Goal: Information Seeking & Learning: Learn about a topic

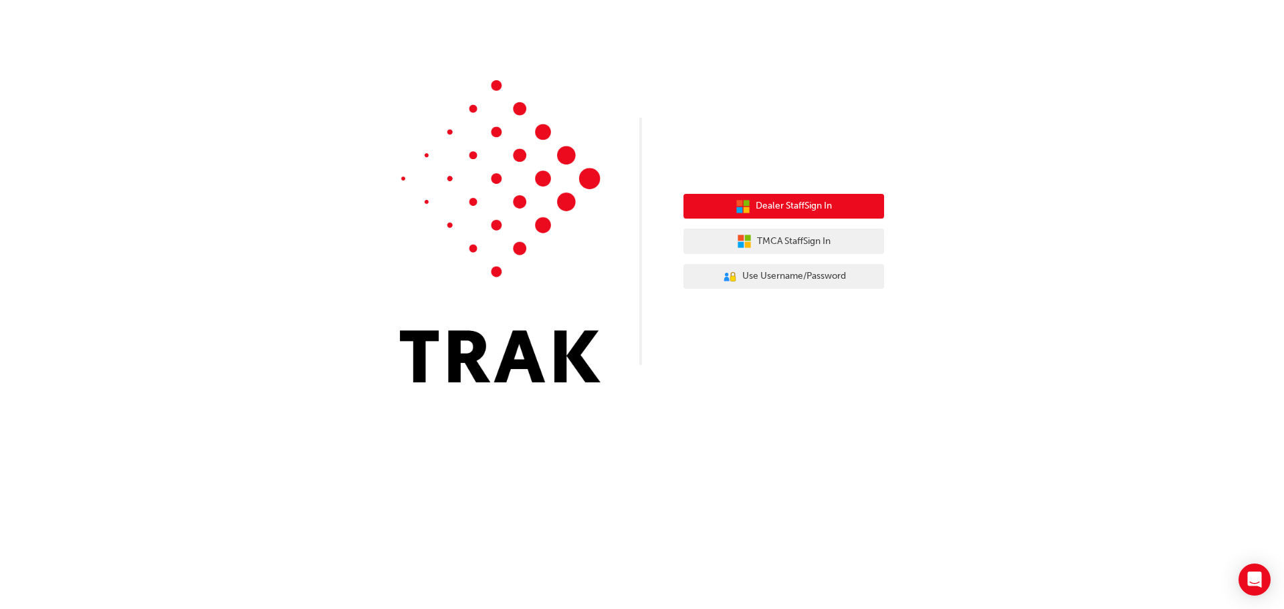
click at [793, 210] on span "Dealer Staff Sign In" at bounding box center [793, 206] width 76 height 15
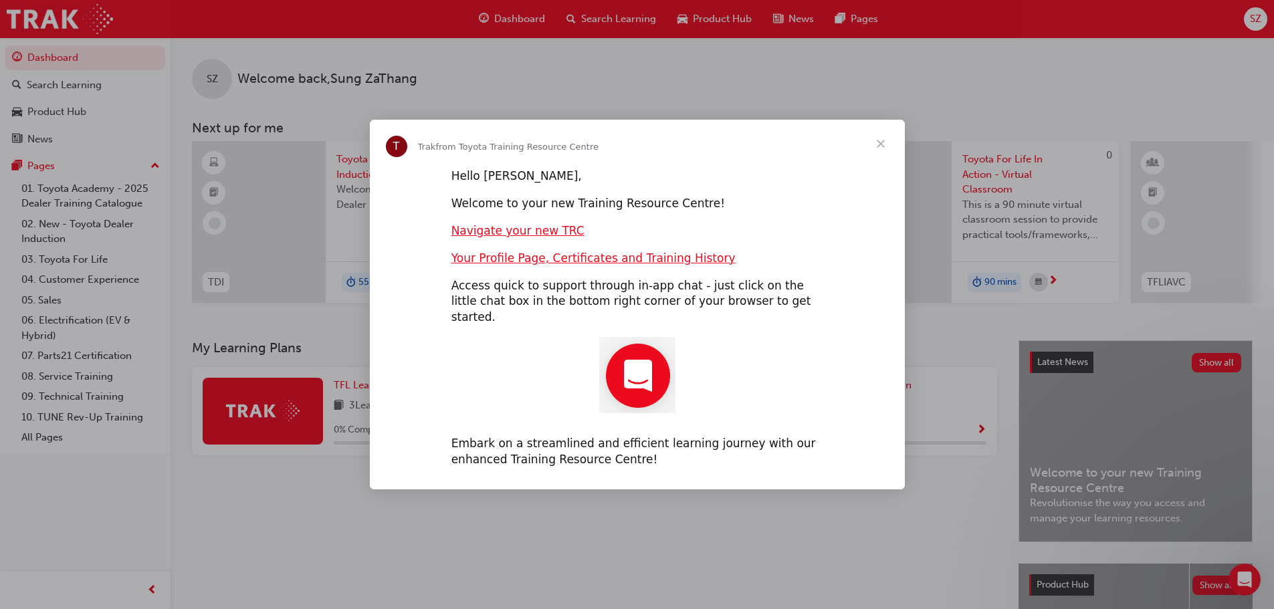
click at [878, 156] on span "Close" at bounding box center [880, 144] width 48 height 48
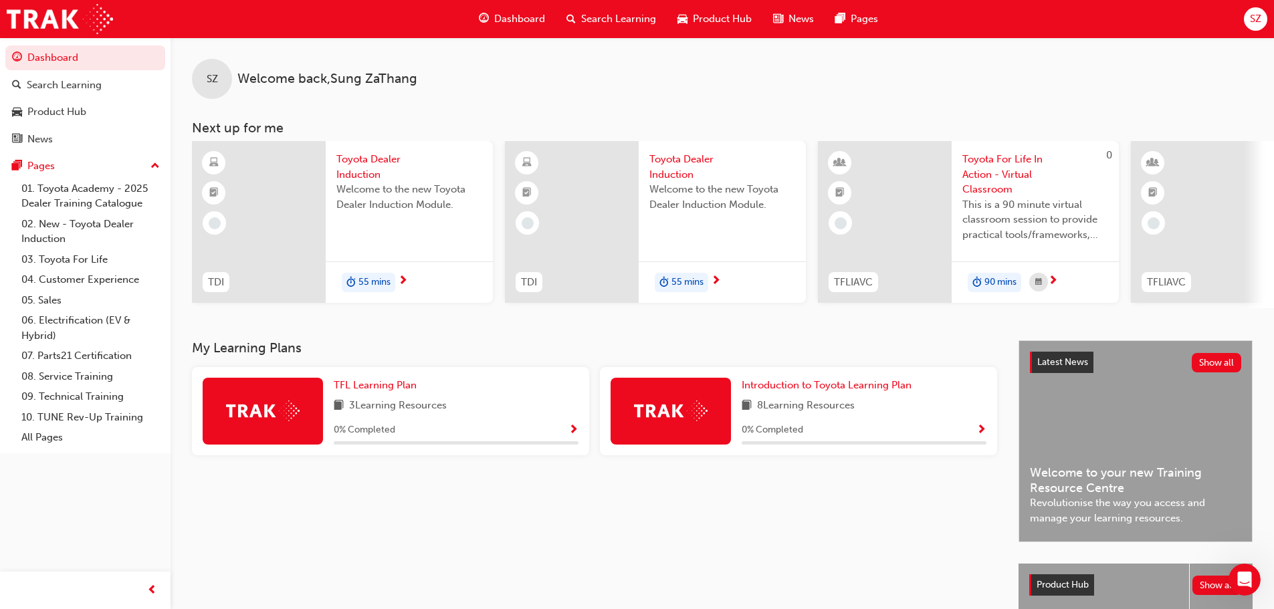
click at [299, 264] on div at bounding box center [259, 222] width 134 height 162
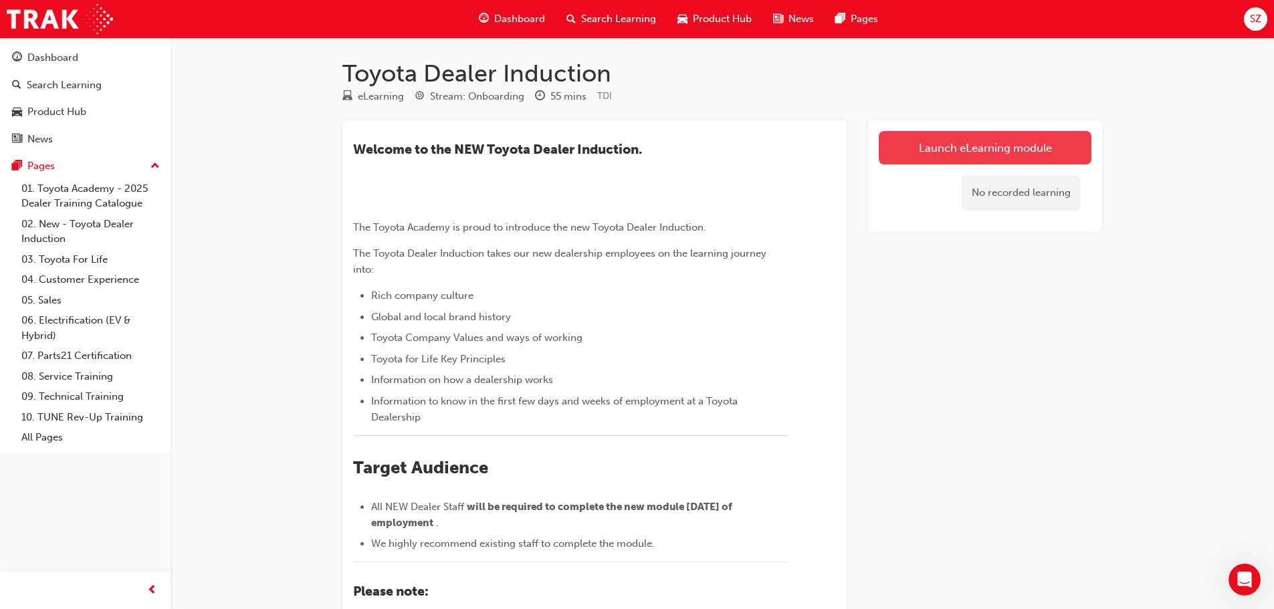
click at [1014, 143] on link "Launch eLearning module" at bounding box center [984, 147] width 213 height 33
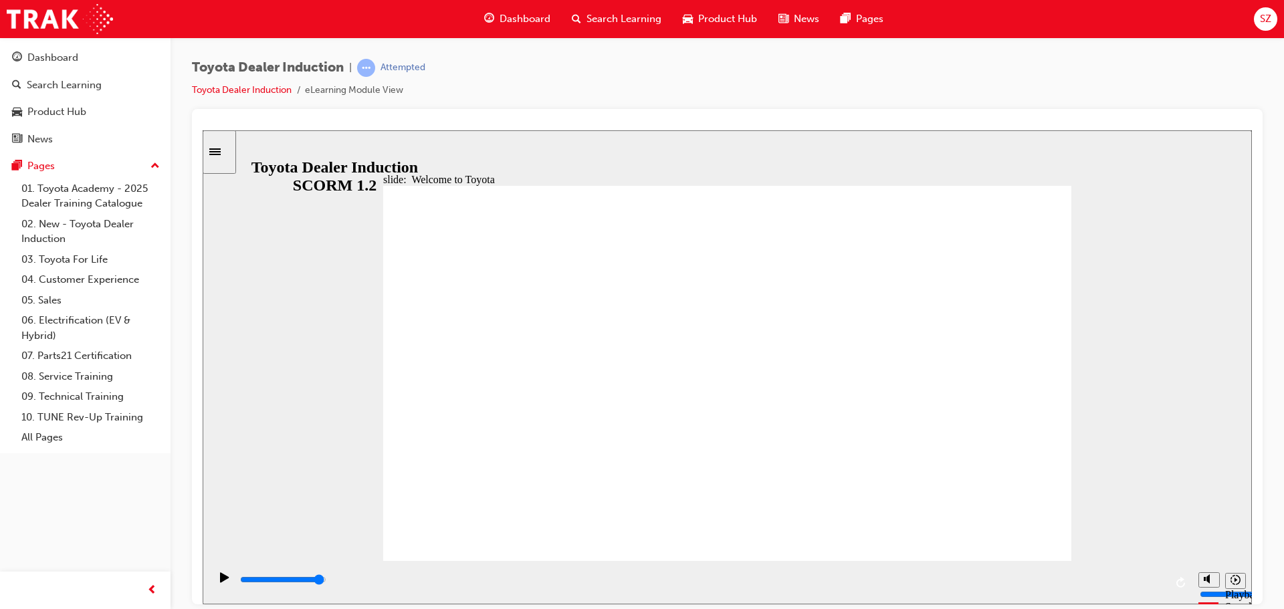
type input "7500"
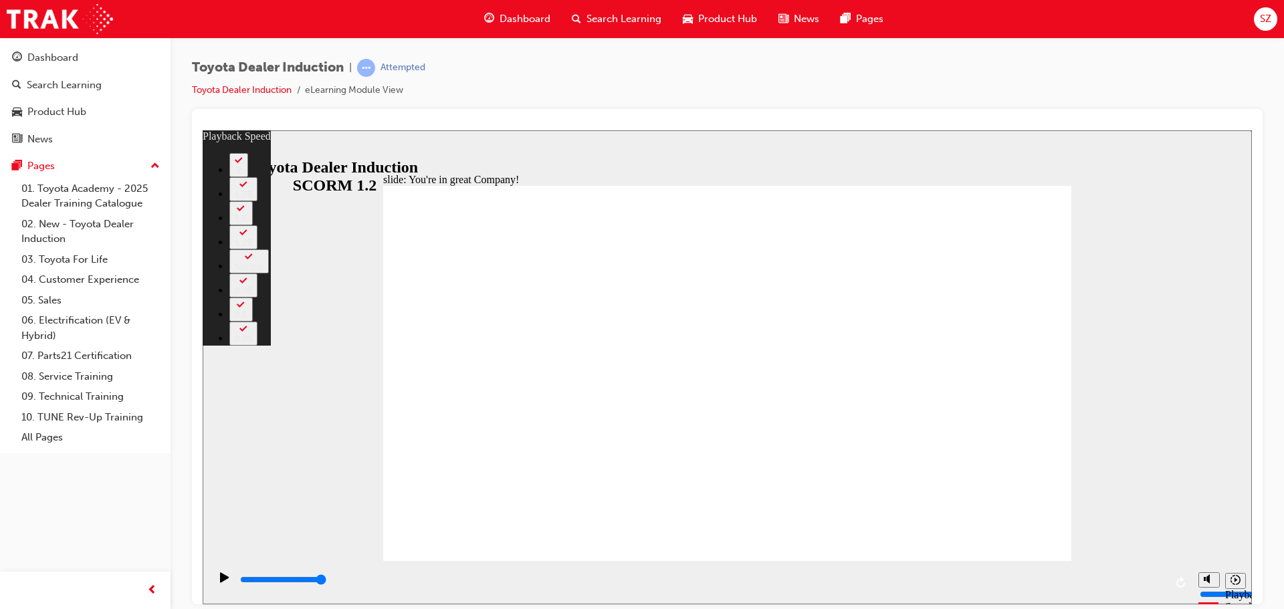
click at [1264, 179] on div "Toyota Dealer Induction | Attempted Toyota Dealer Induction eLearning Module Vi…" at bounding box center [726, 306] width 1113 height 538
type input "156"
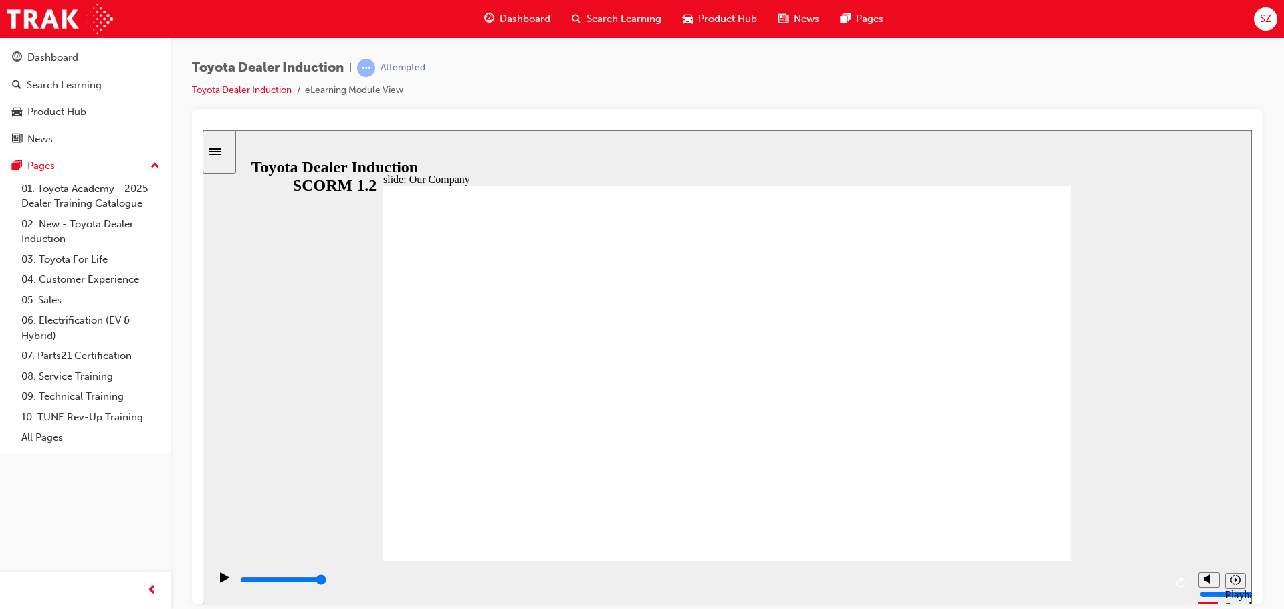
drag, startPoint x: 531, startPoint y: 479, endPoint x: 704, endPoint y: 487, distance: 173.4
drag, startPoint x: 713, startPoint y: 487, endPoint x: 909, endPoint y: 489, distance: 195.9
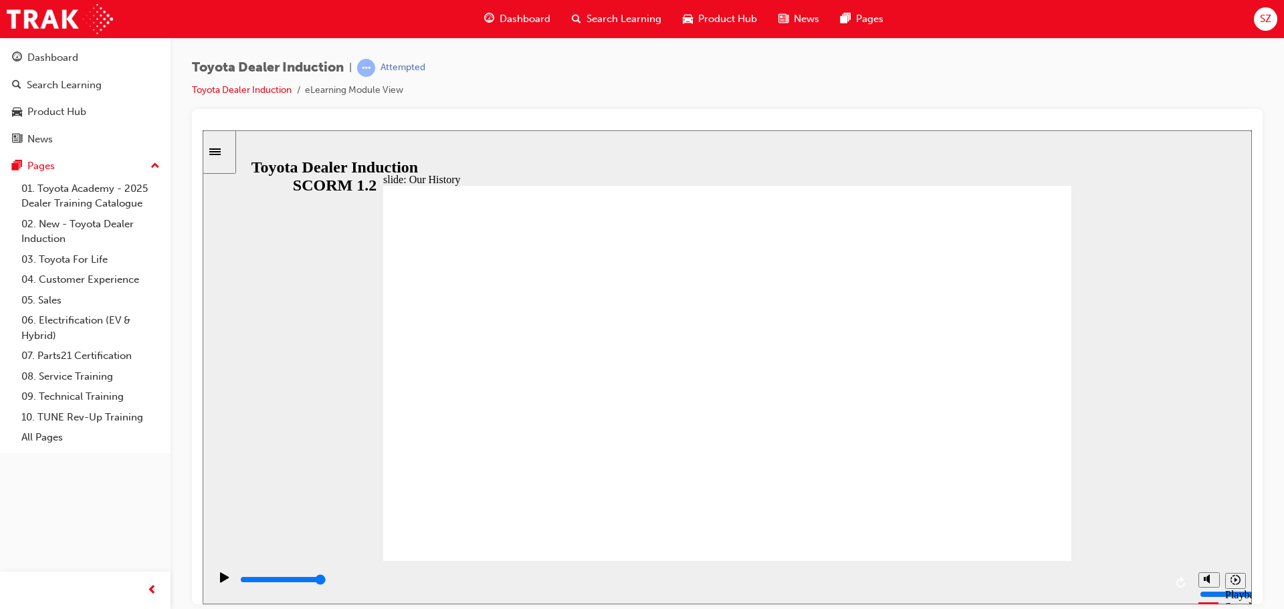
click at [1199, 505] on div "slide: Our History Group 1 Freeform 4 Freeform 2 Toyota's First Car, the AA Sed…" at bounding box center [727, 367] width 1049 height 474
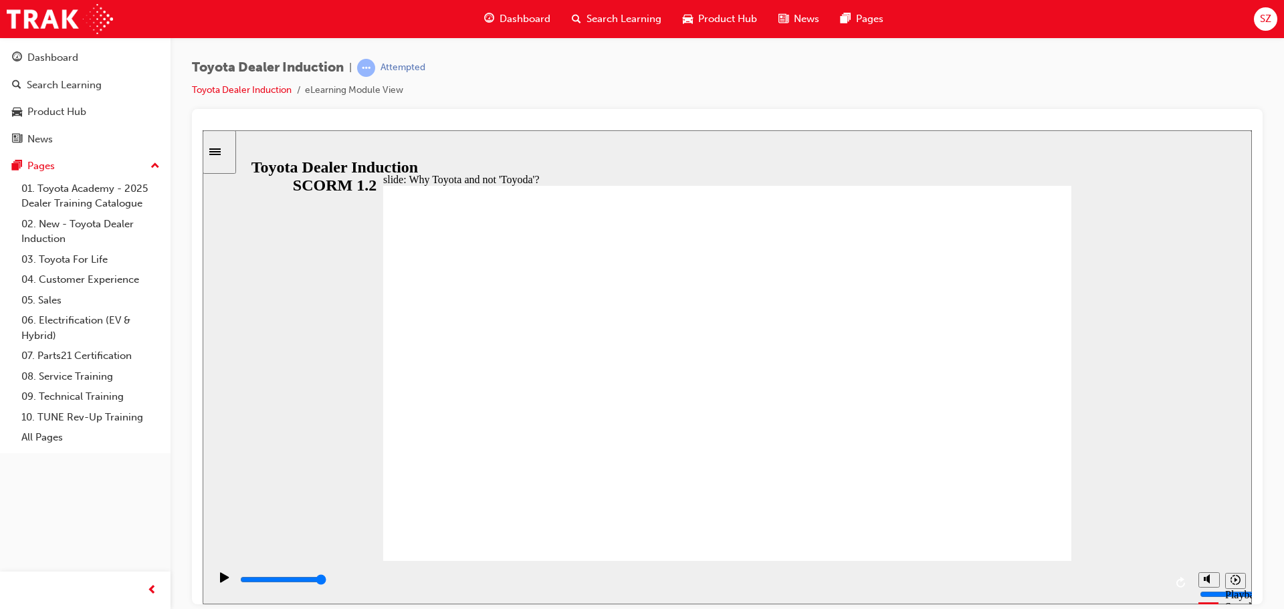
type input "5000"
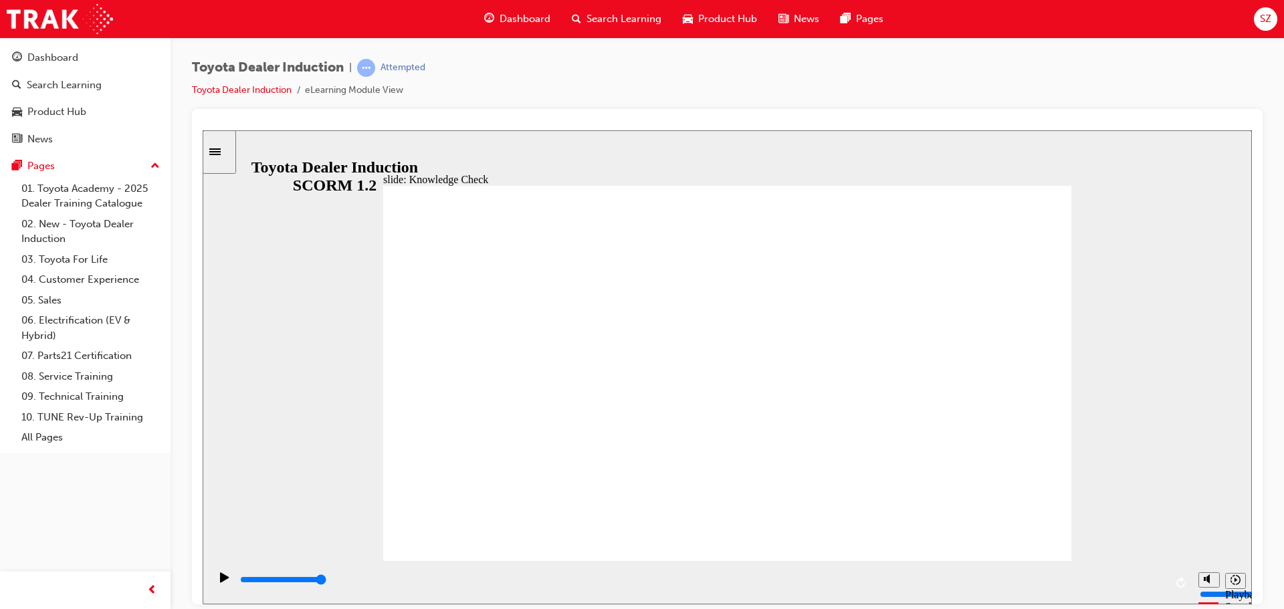
radio input "true"
type input "4800"
radio input "true"
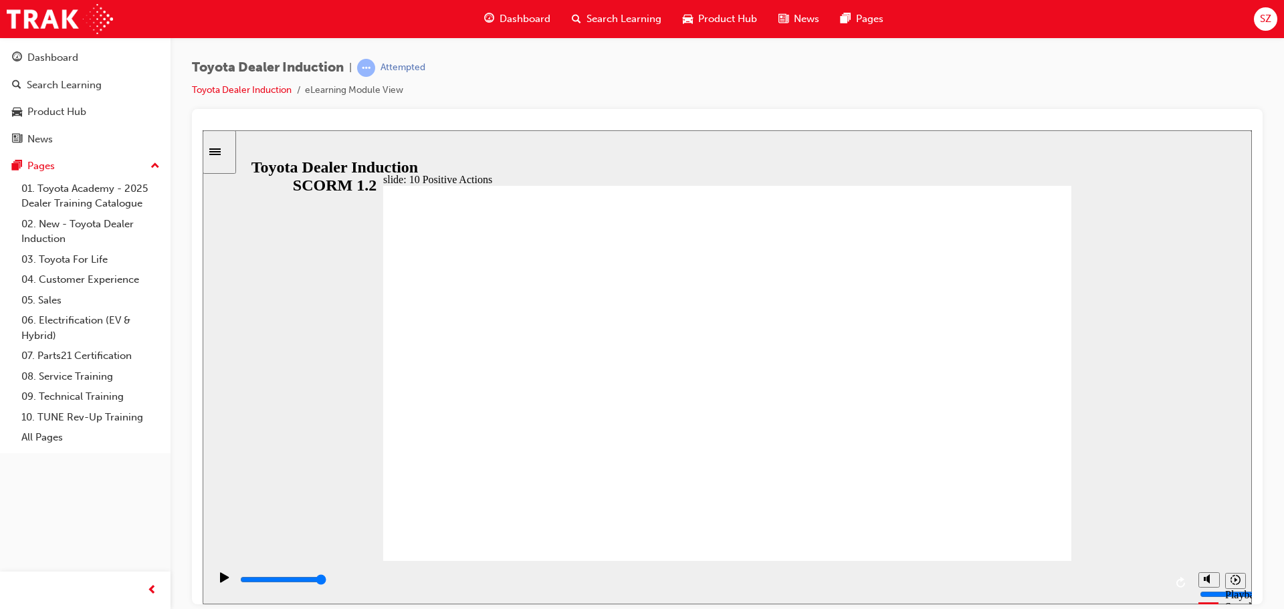
drag, startPoint x: 549, startPoint y: 359, endPoint x: 864, endPoint y: 361, distance: 314.9
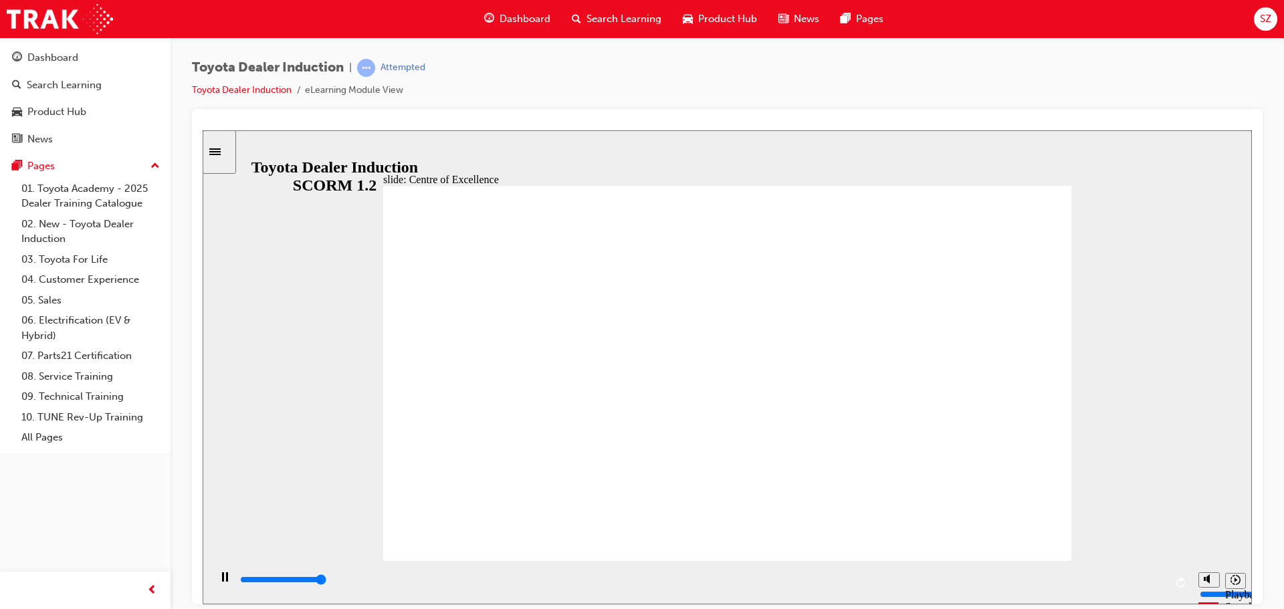
type input "15300"
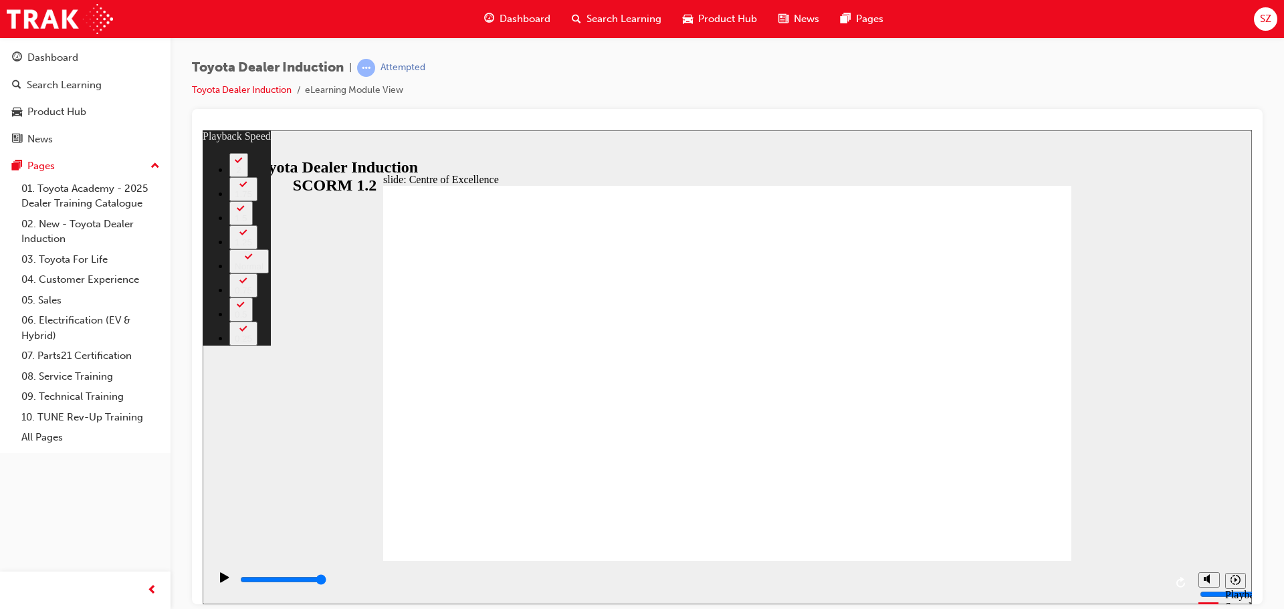
type input "248"
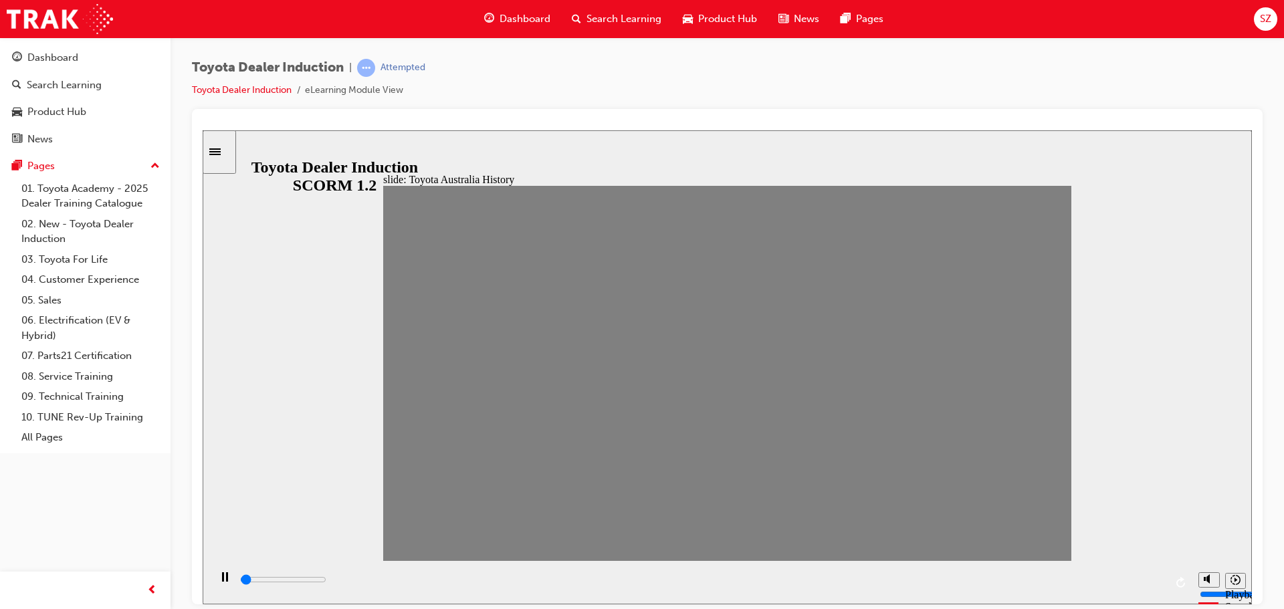
drag, startPoint x: 433, startPoint y: 375, endPoint x: 467, endPoint y: 373, distance: 34.2
drag, startPoint x: 459, startPoint y: 373, endPoint x: 511, endPoint y: 364, distance: 52.9
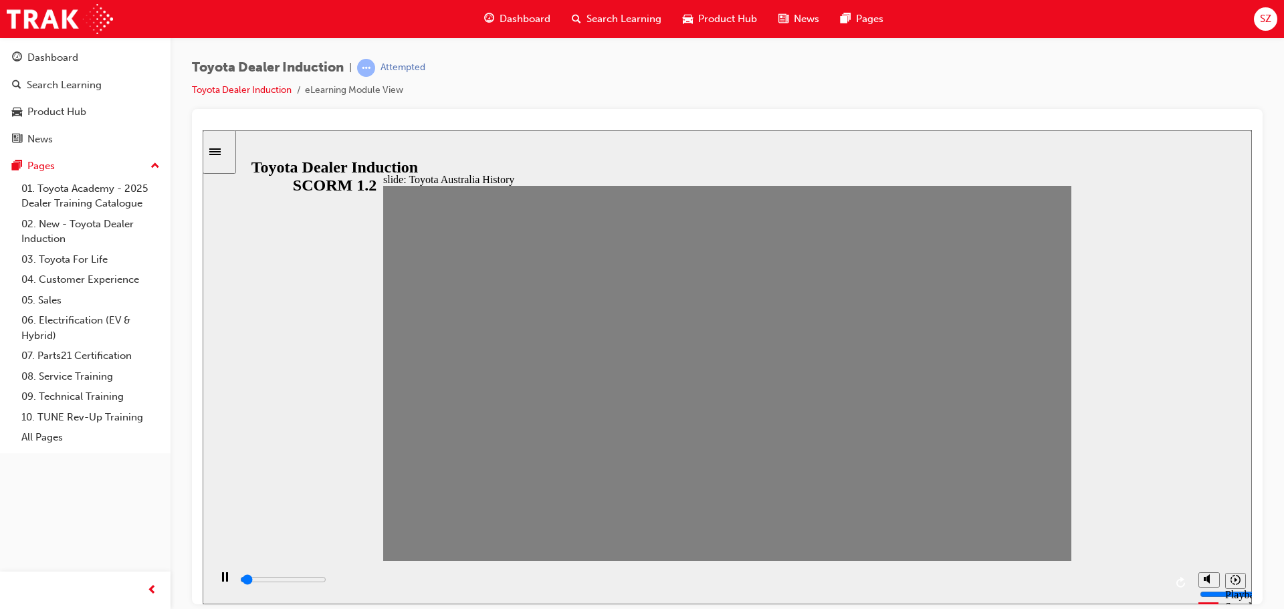
drag, startPoint x: 523, startPoint y: 379, endPoint x: 584, endPoint y: 370, distance: 61.6
drag, startPoint x: 583, startPoint y: 374, endPoint x: 638, endPoint y: 366, distance: 55.4
drag, startPoint x: 649, startPoint y: 375, endPoint x: 704, endPoint y: 362, distance: 56.3
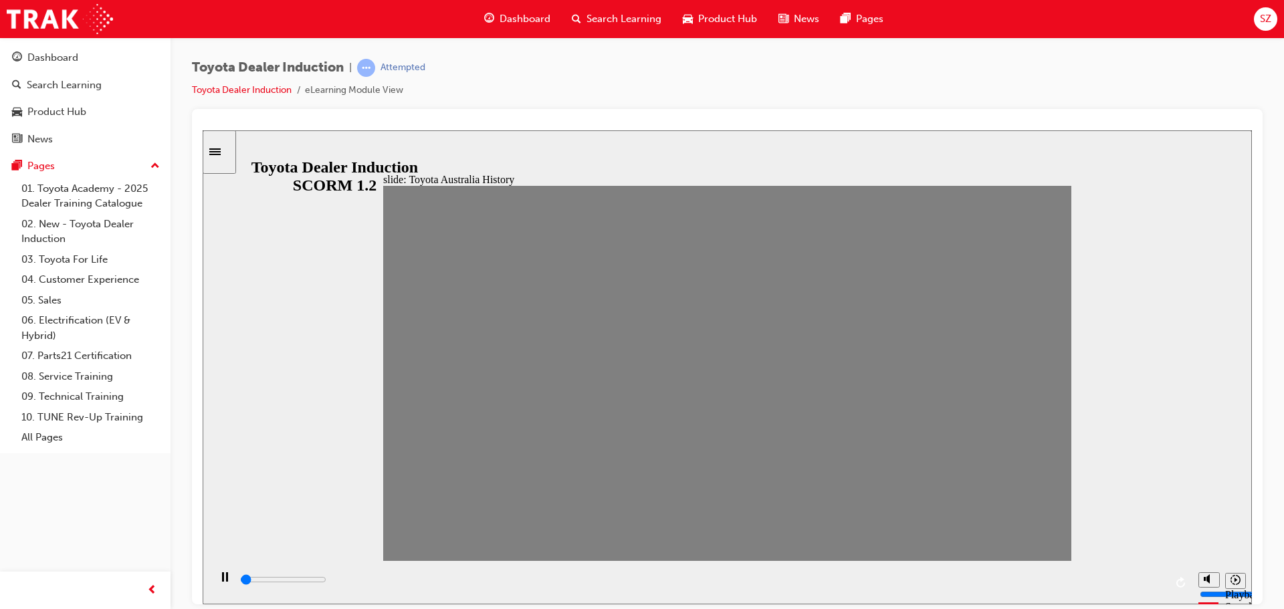
drag, startPoint x: 711, startPoint y: 370, endPoint x: 772, endPoint y: 368, distance: 60.2
drag, startPoint x: 791, startPoint y: 378, endPoint x: 815, endPoint y: 376, distance: 24.2
drag, startPoint x: 822, startPoint y: 384, endPoint x: 855, endPoint y: 380, distance: 33.1
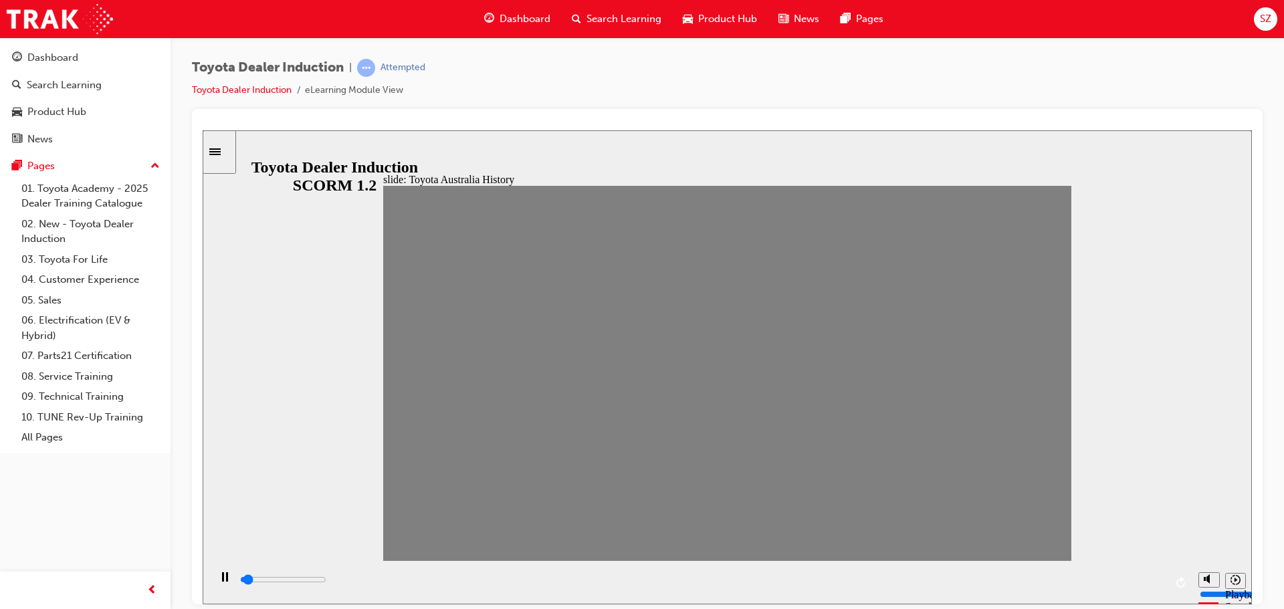
drag, startPoint x: 860, startPoint y: 388, endPoint x: 885, endPoint y: 379, distance: 26.2
drag, startPoint x: 885, startPoint y: 382, endPoint x: 923, endPoint y: 378, distance: 39.0
drag, startPoint x: 919, startPoint y: 379, endPoint x: 967, endPoint y: 378, distance: 47.5
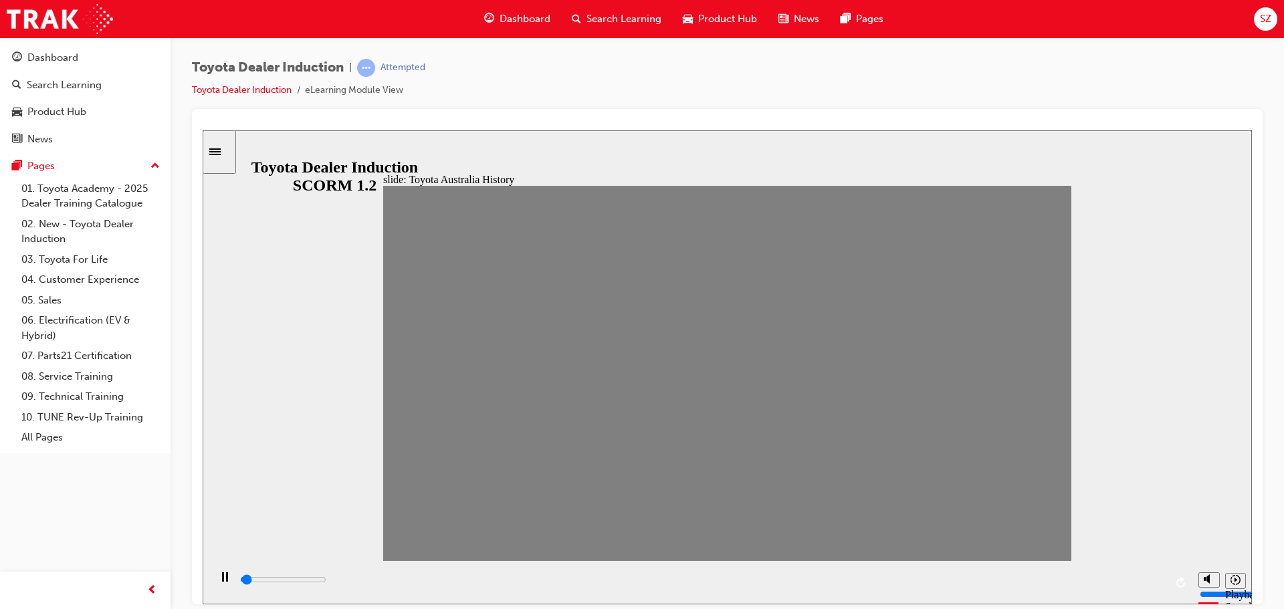
drag, startPoint x: 1012, startPoint y: 380, endPoint x: 1038, endPoint y: 377, distance: 26.3
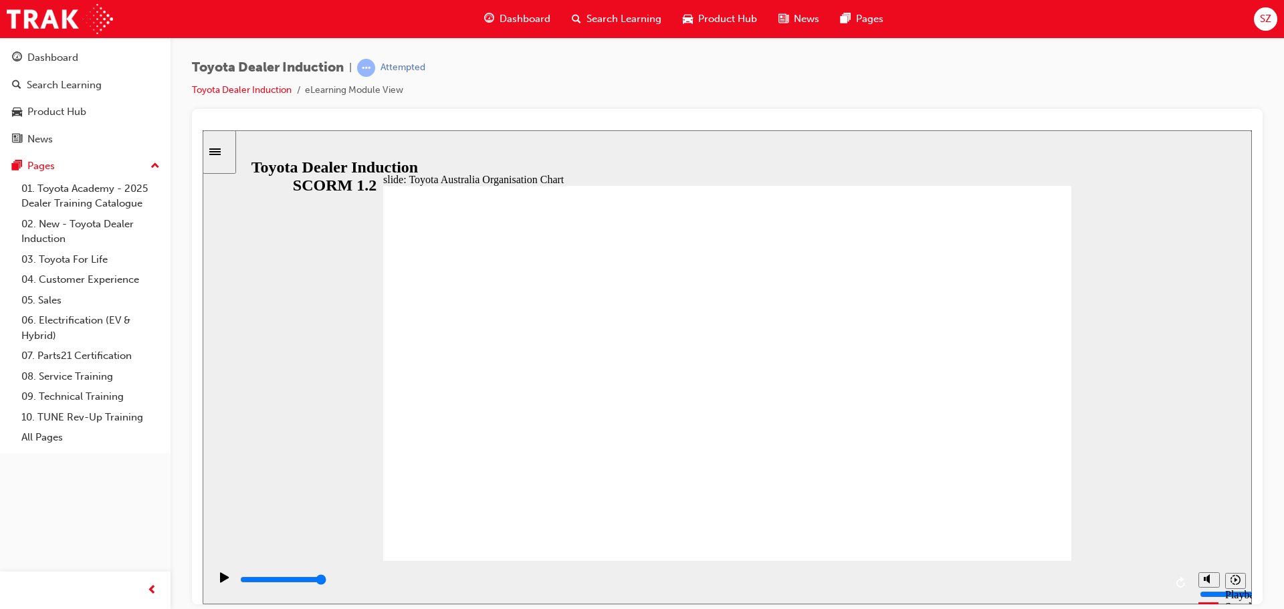
drag, startPoint x: 972, startPoint y: 519, endPoint x: 988, endPoint y: 524, distance: 16.9
type input "4900"
radio input "true"
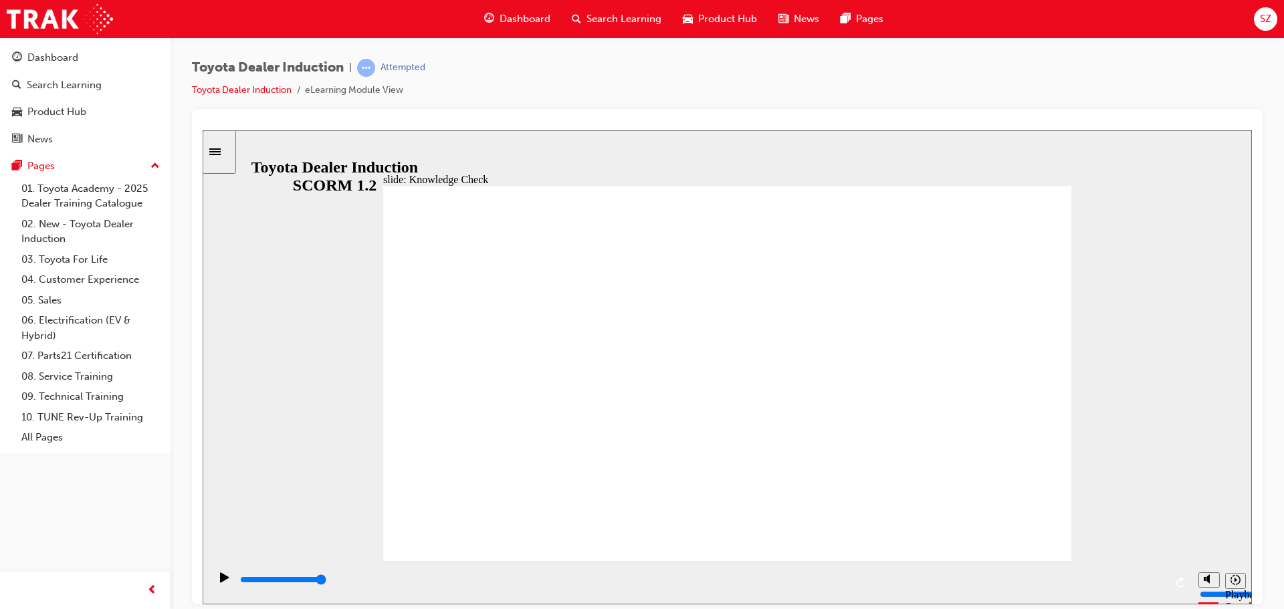
type input "4400"
radio input "true"
type input "5000"
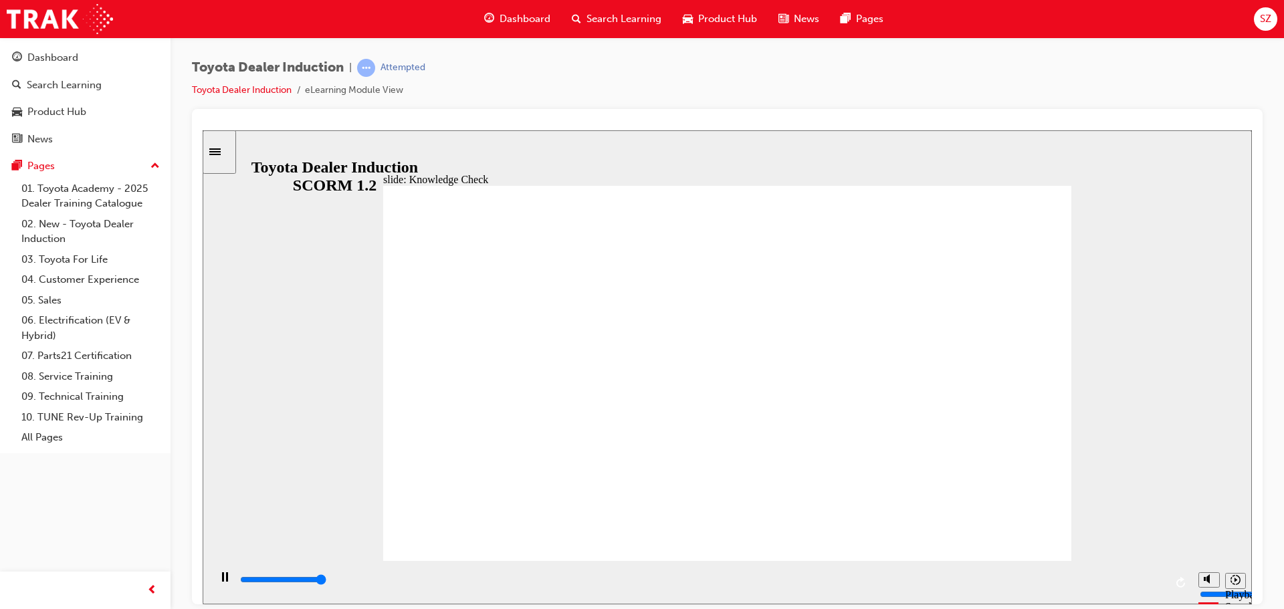
radio input "true"
drag, startPoint x: 556, startPoint y: 379, endPoint x: 647, endPoint y: 404, distance: 94.4
drag, startPoint x: 636, startPoint y: 411, endPoint x: 694, endPoint y: 394, distance: 60.5
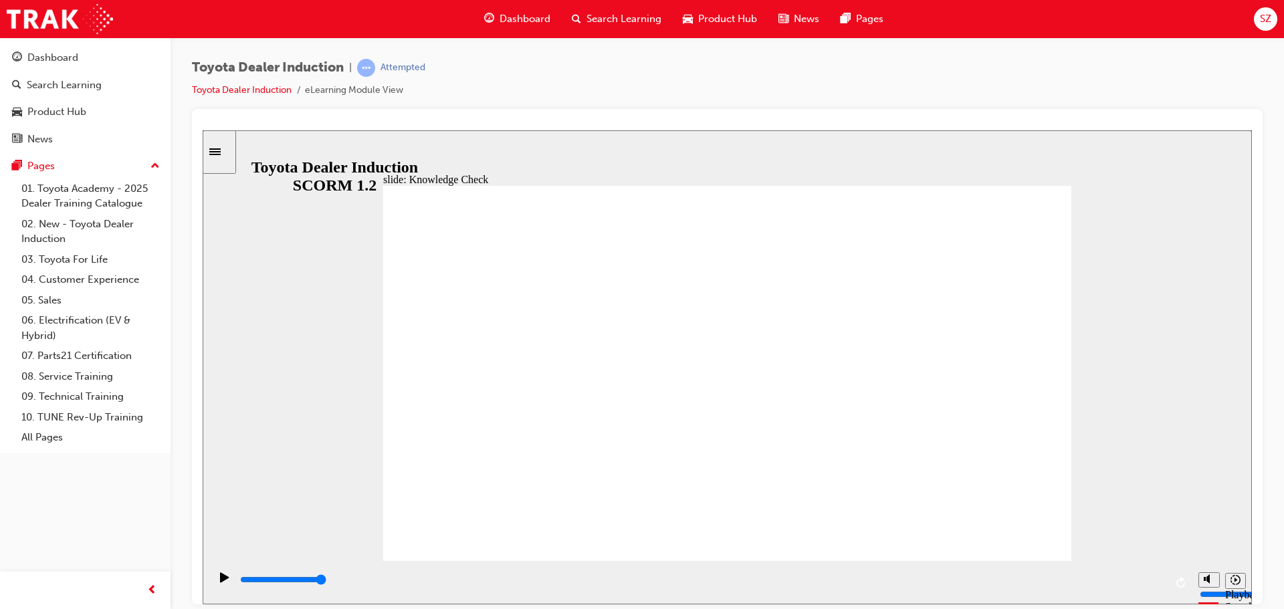
drag, startPoint x: 707, startPoint y: 395, endPoint x: 719, endPoint y: 395, distance: 12.0
type input "9200"
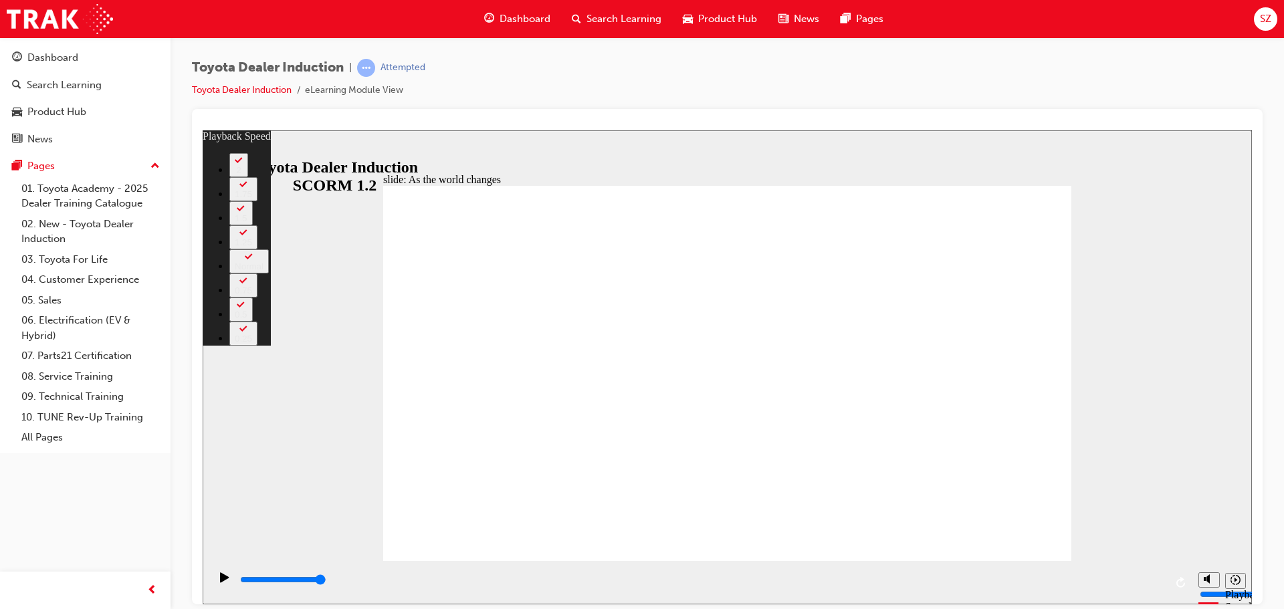
type input "128"
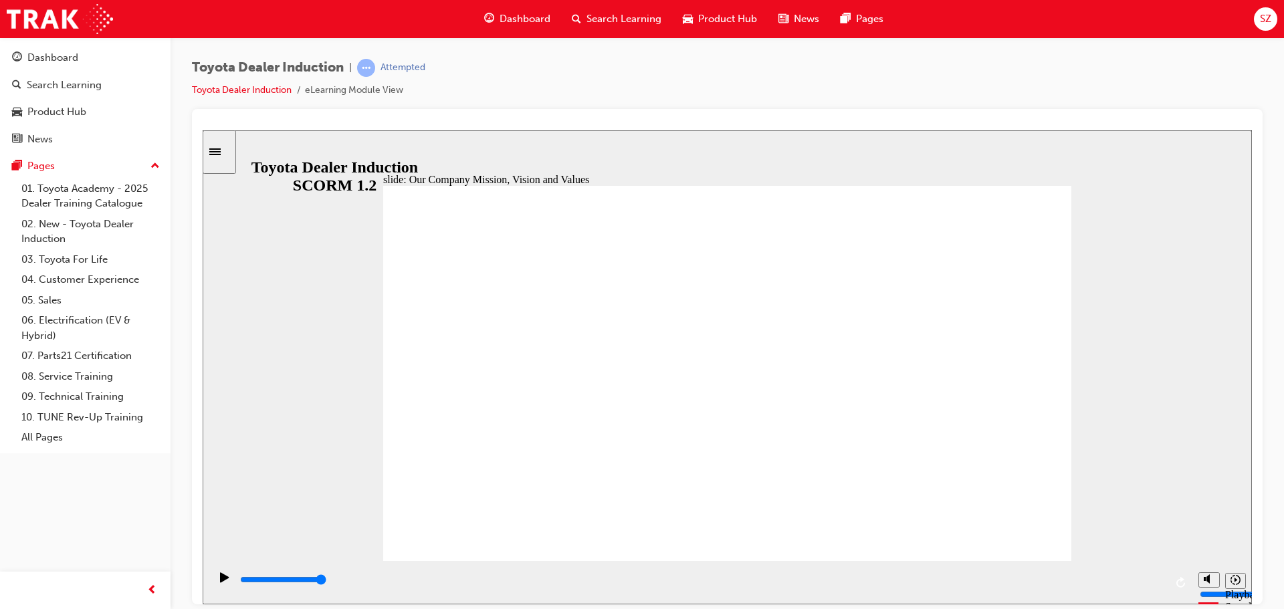
drag, startPoint x: 1038, startPoint y: 534, endPoint x: 1036, endPoint y: 523, distance: 11.7
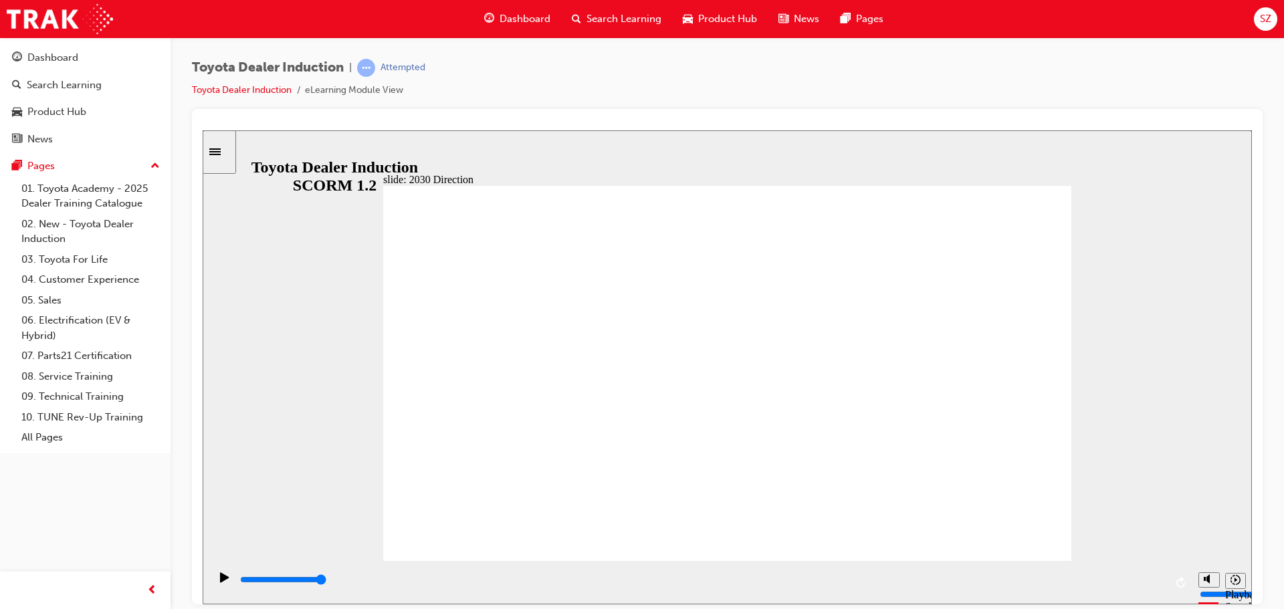
drag, startPoint x: 1023, startPoint y: 187, endPoint x: 1015, endPoint y: 197, distance: 13.4
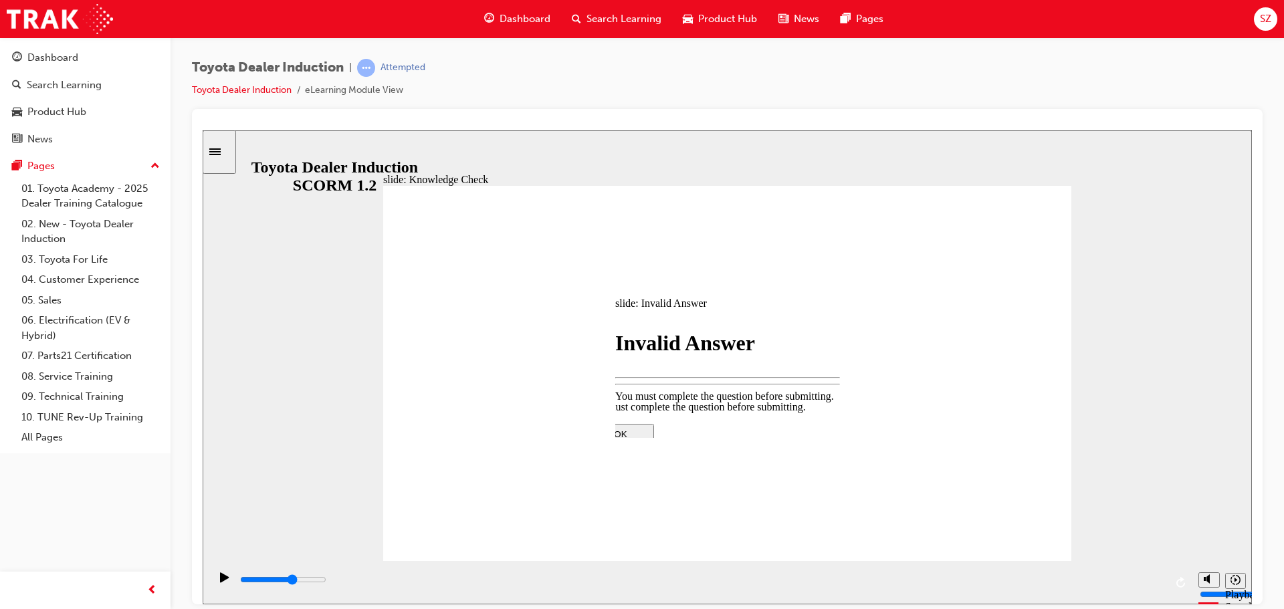
type input "3100"
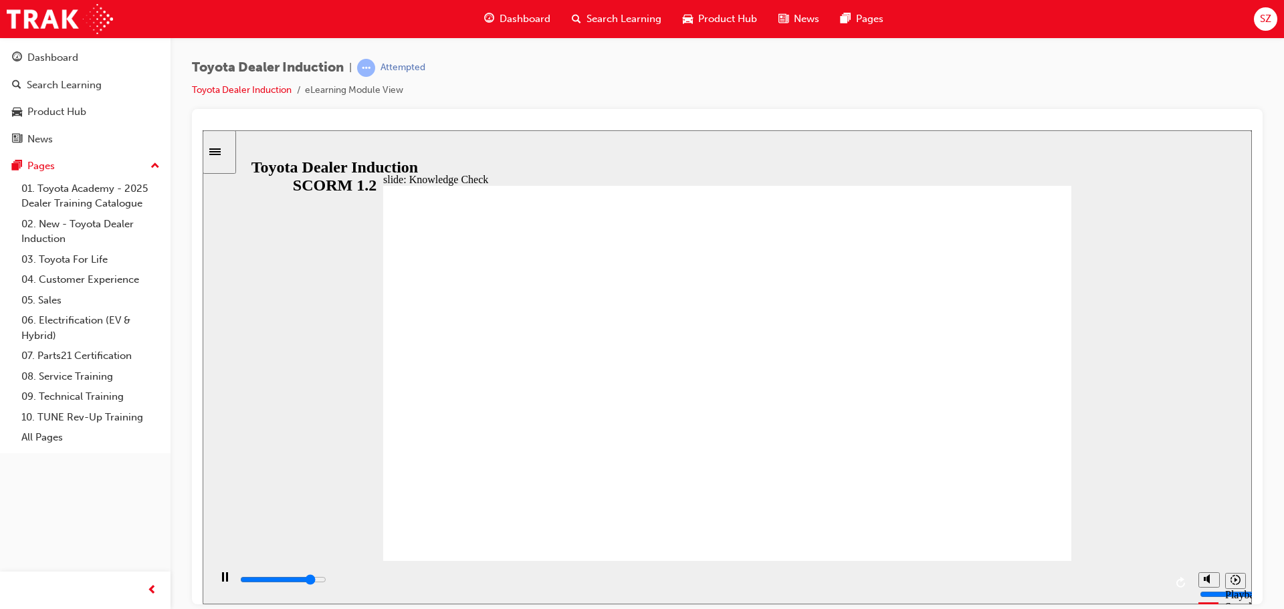
type input "4300"
type input "5000"
drag, startPoint x: 634, startPoint y: 384, endPoint x: 540, endPoint y: 413, distance: 97.9
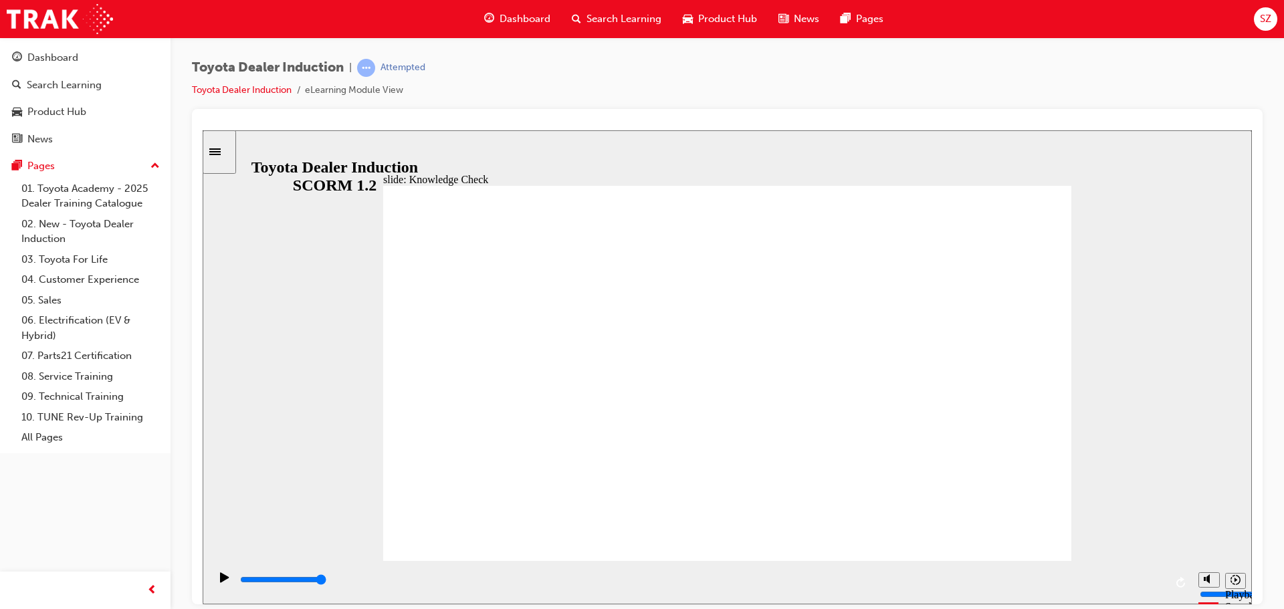
type input "s"
type input "se"
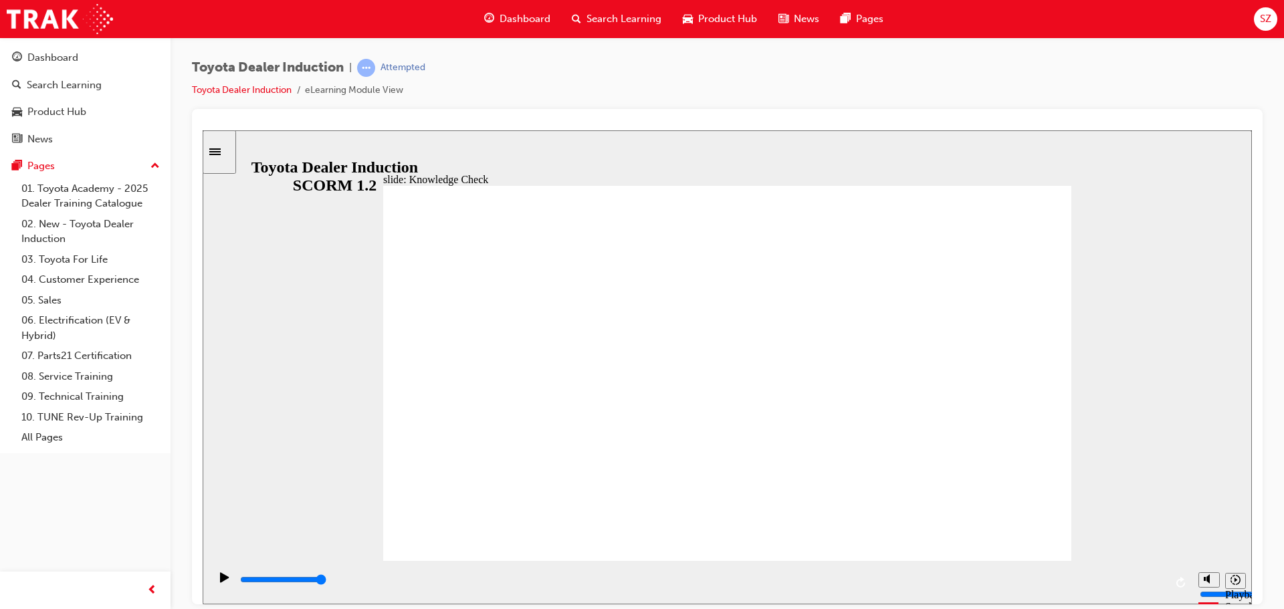
type input "ser"
type input "serv"
type input "servi"
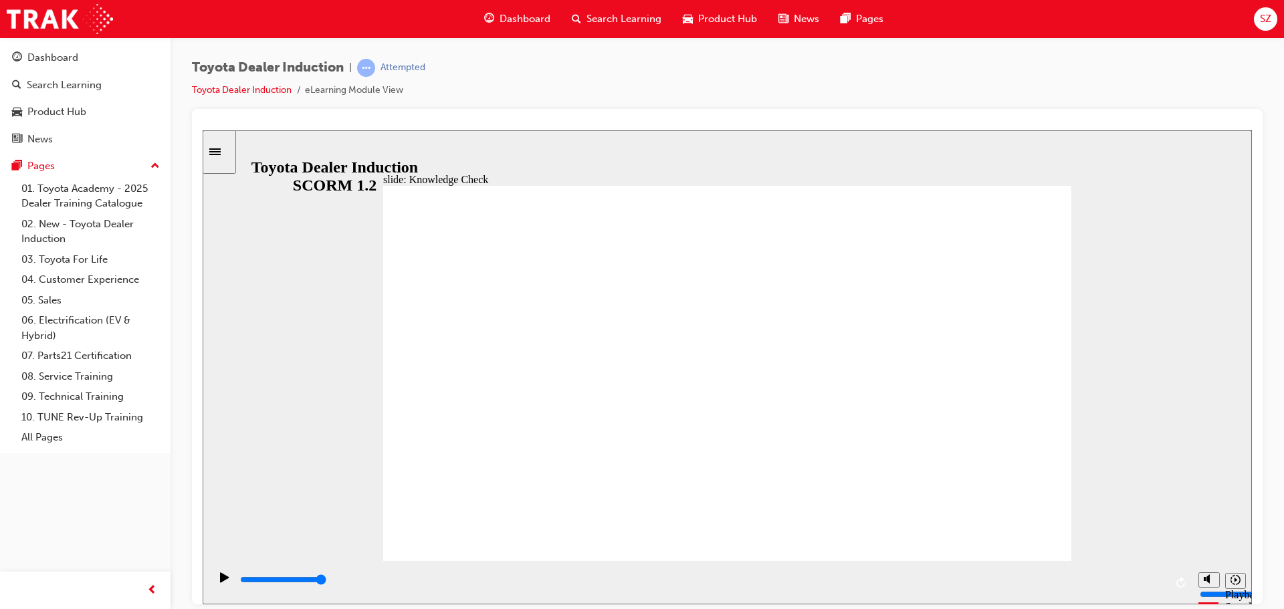
type input "servi"
type input "servic"
type input "service"
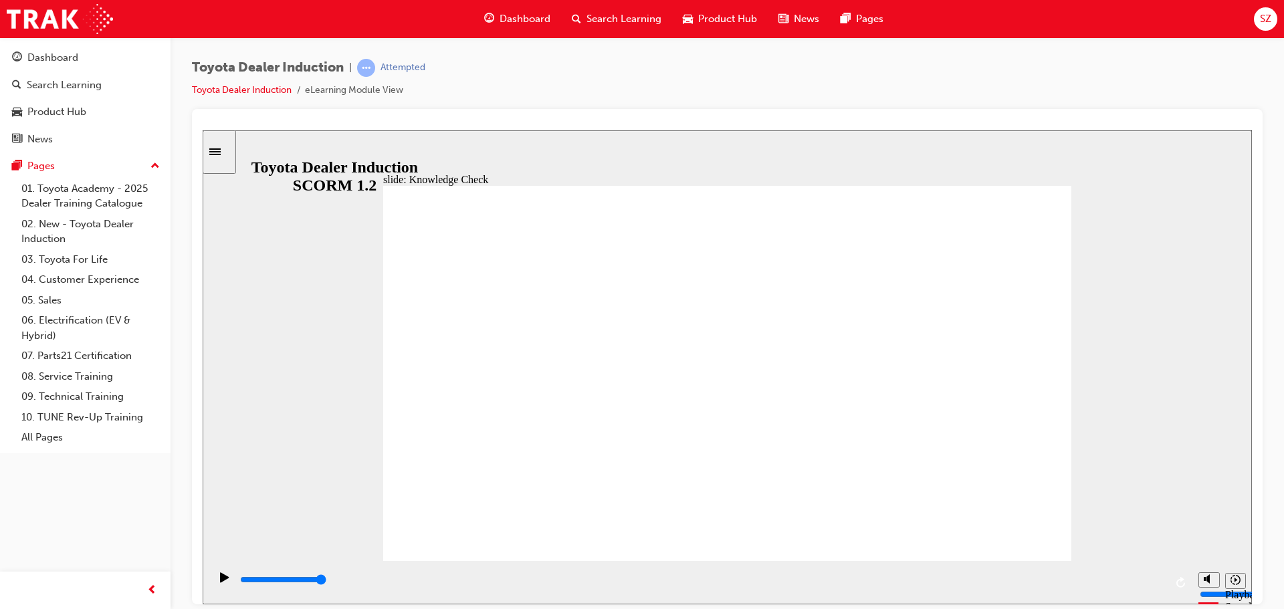
type input "service"
drag, startPoint x: 999, startPoint y: 264, endPoint x: 1085, endPoint y: 189, distance: 114.7
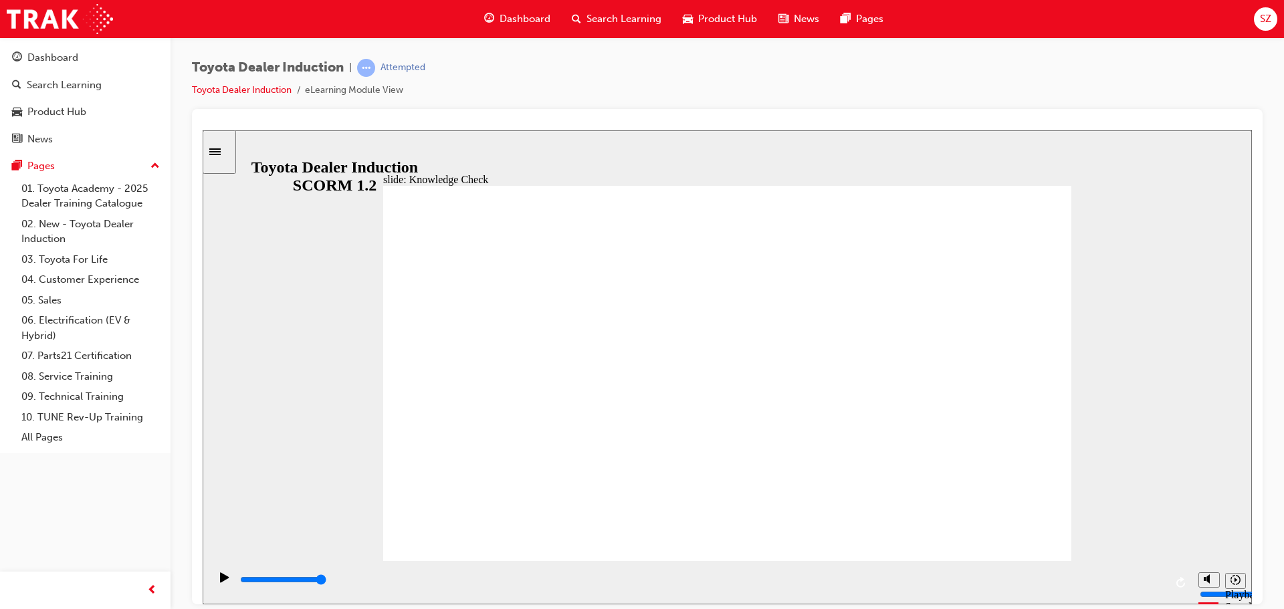
drag, startPoint x: 753, startPoint y: 448, endPoint x: 744, endPoint y: 453, distance: 10.2
type input "service"
type input "5000"
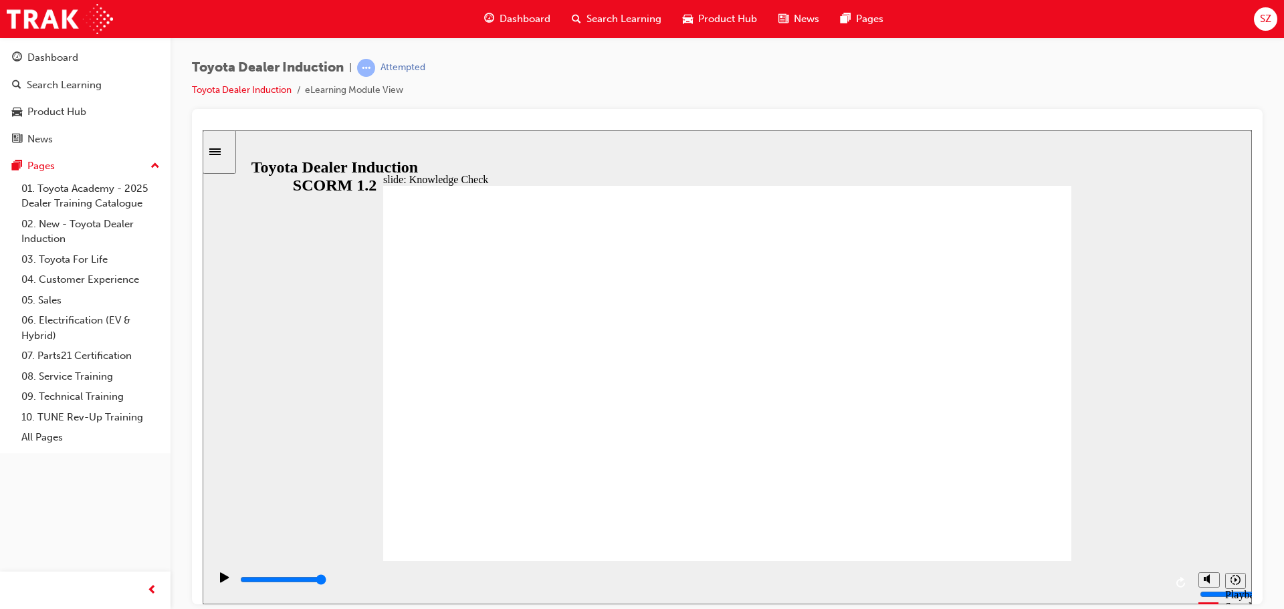
type input "h"
type input "ha"
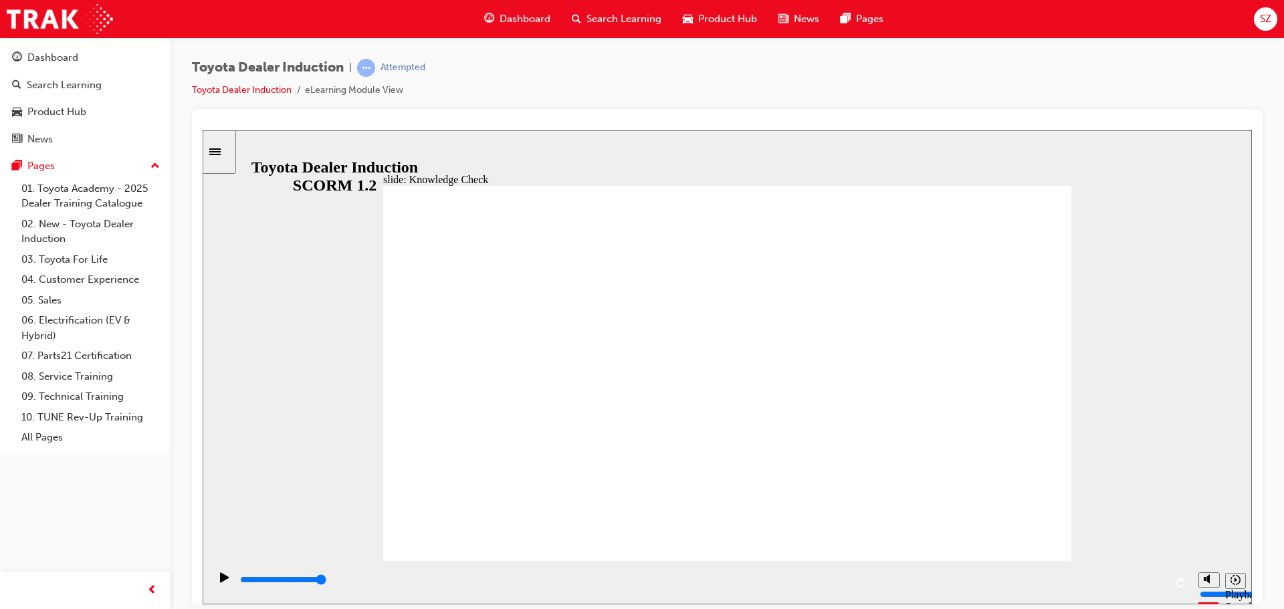
type input "hap"
type input "happ"
type input "happy"
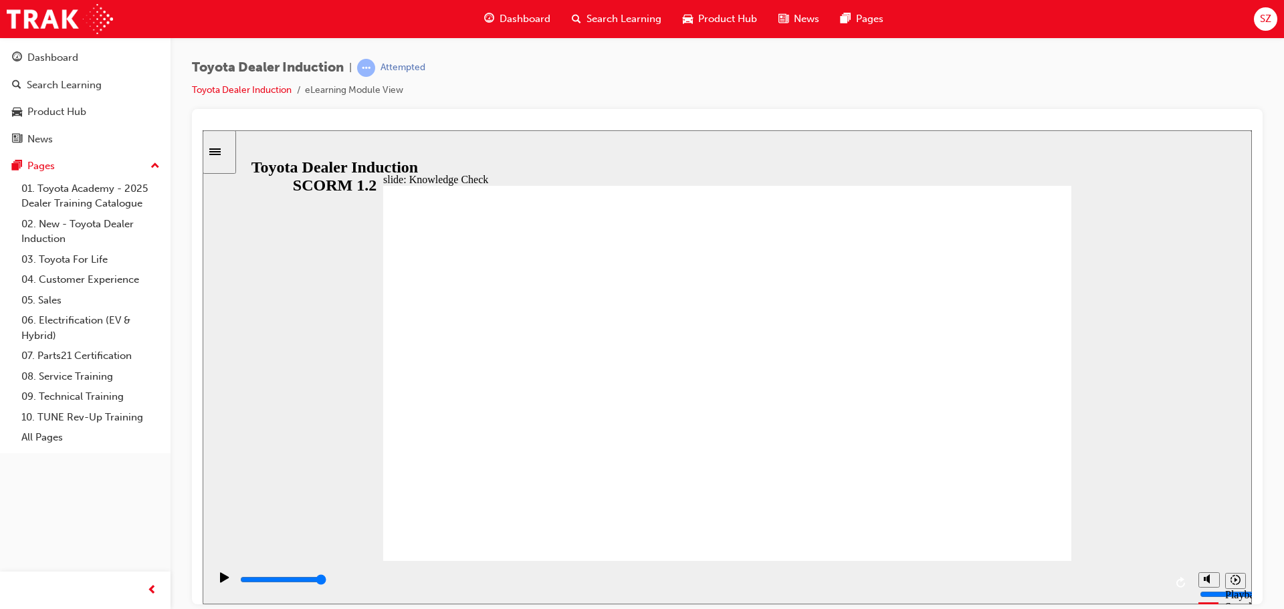
type input "happy"
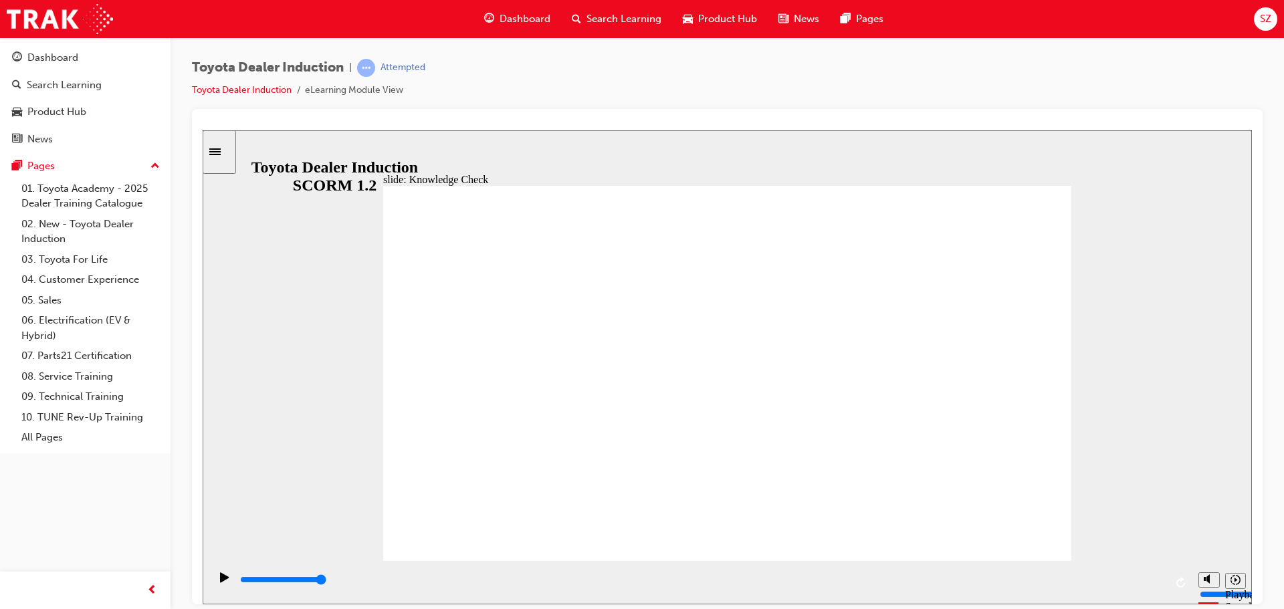
type input "happy"
type input "6500"
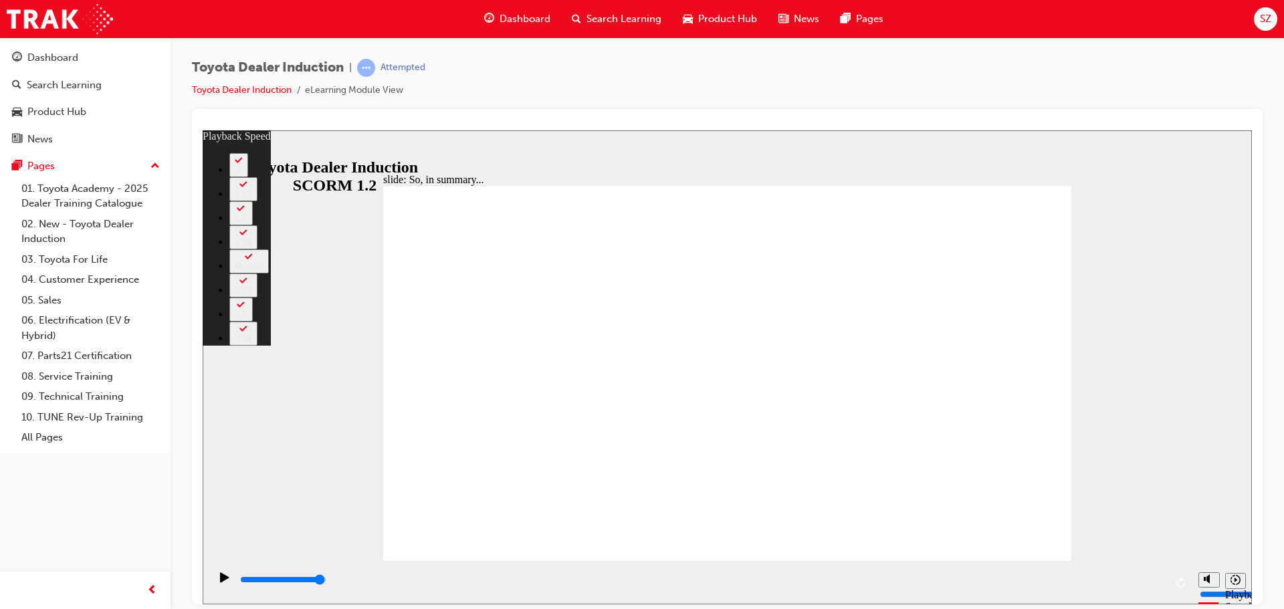
type input "128"
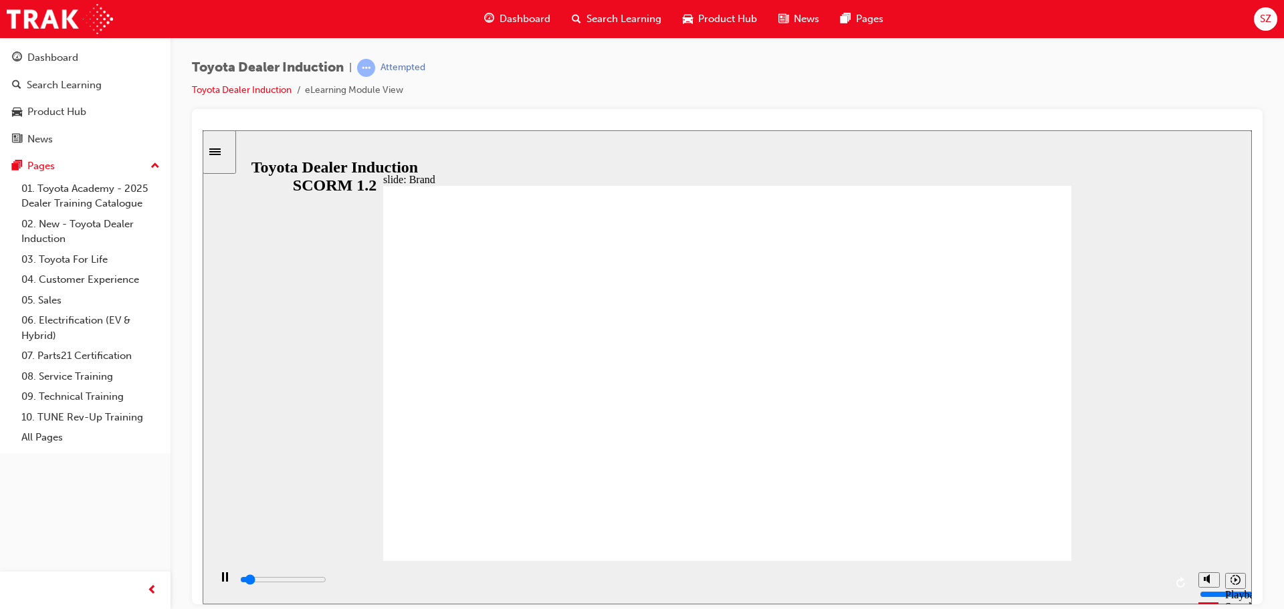
drag, startPoint x: 1016, startPoint y: 209, endPoint x: 1015, endPoint y: 201, distance: 8.1
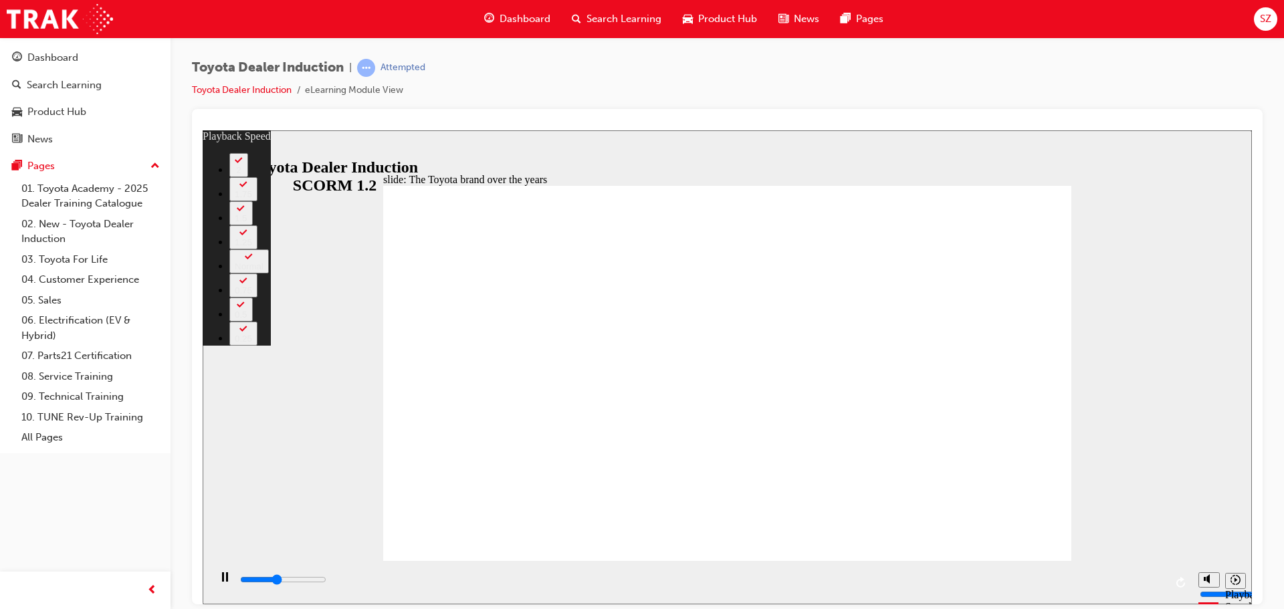
type input "3500"
type input "0"
type input "3800"
type input "1"
type input "4100"
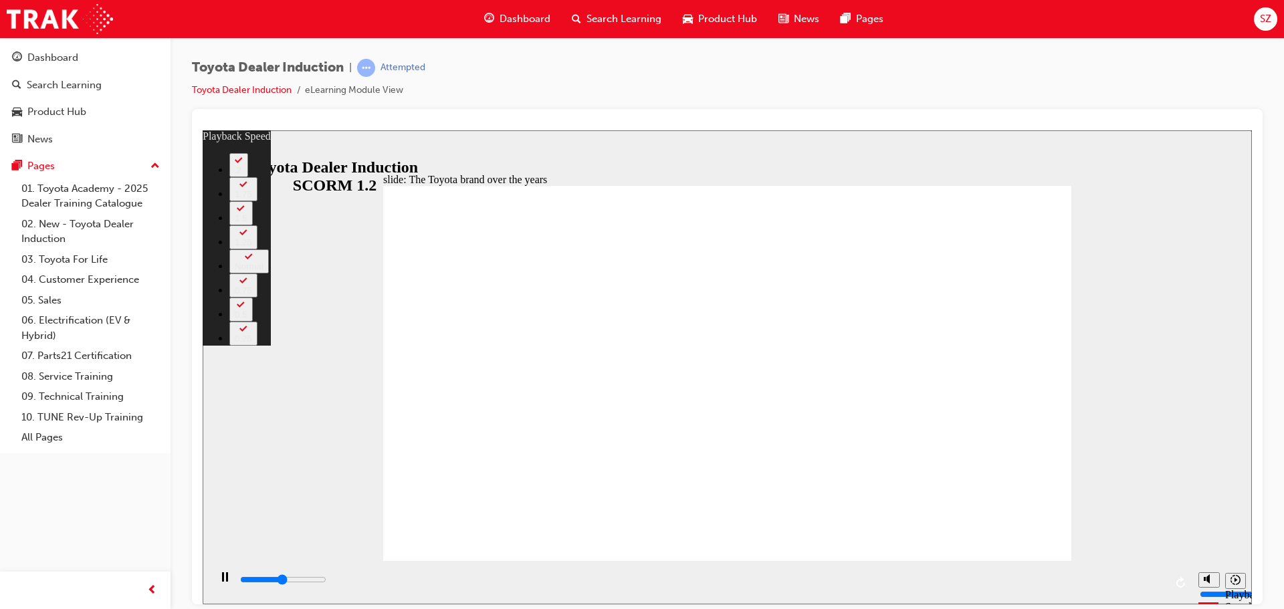
type input "1"
type input "4300"
type input "1"
type input "4600"
type input "1"
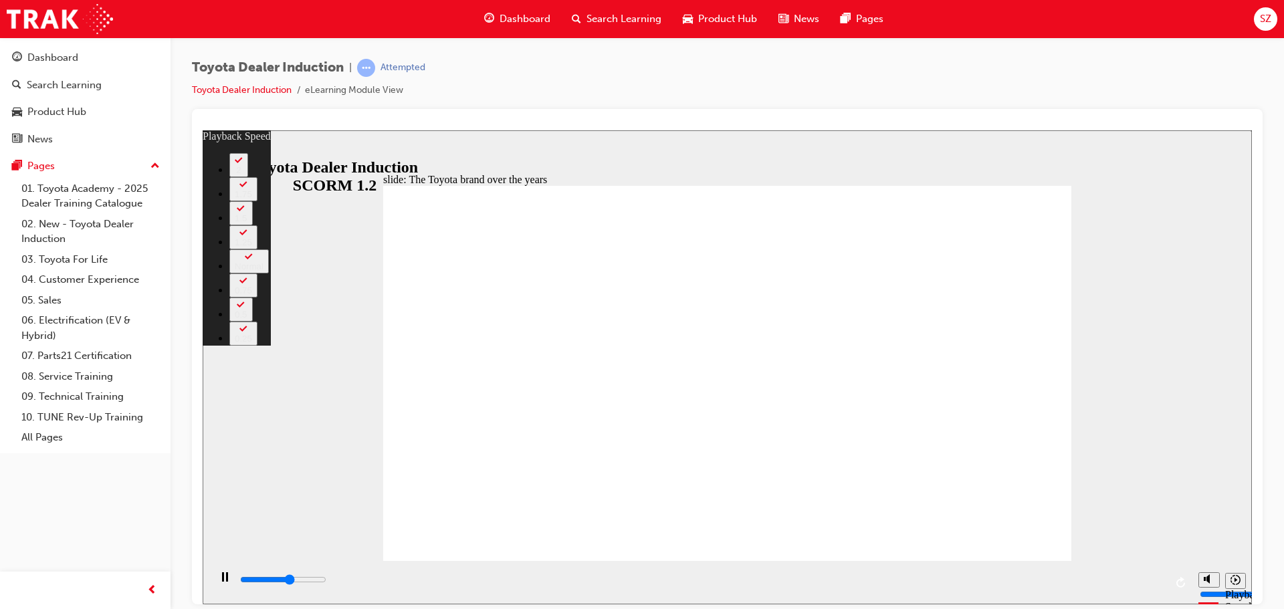
type input "4900"
type input "2"
type input "5100"
type input "2"
type input "5400"
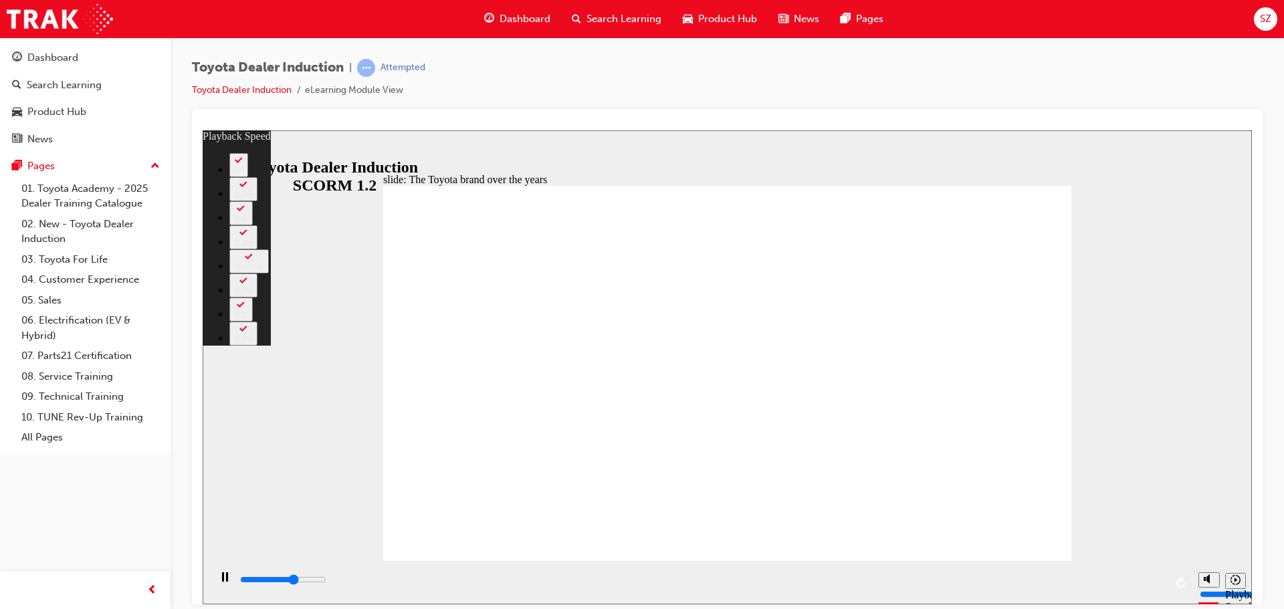
type input "2"
type input "5700"
type input "2"
type input "5900"
type input "3"
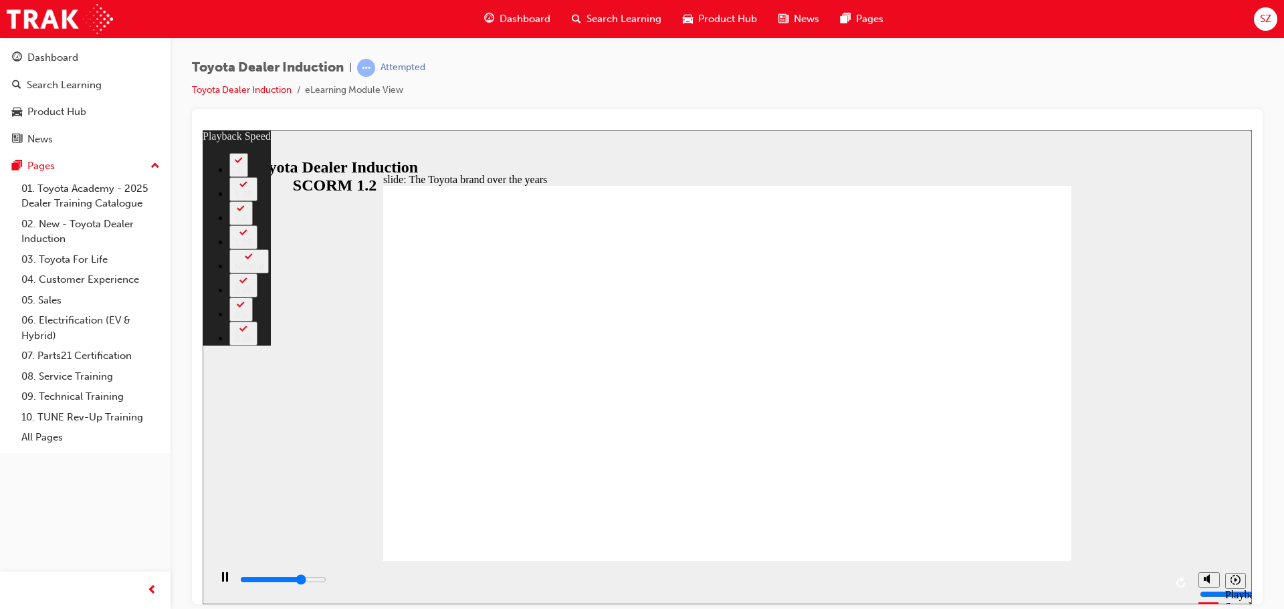
type input "6200"
type input "3"
type input "6200"
type input "3"
type input "6500"
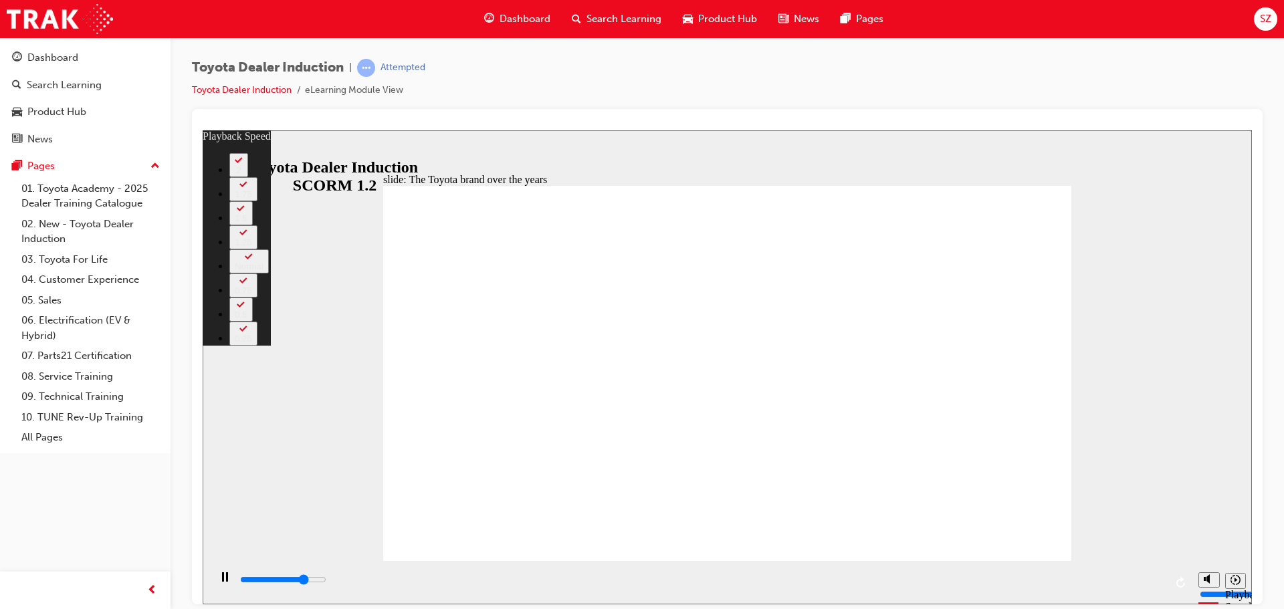
type input "3"
type input "6700"
type input "3"
type input "7000"
type input "4"
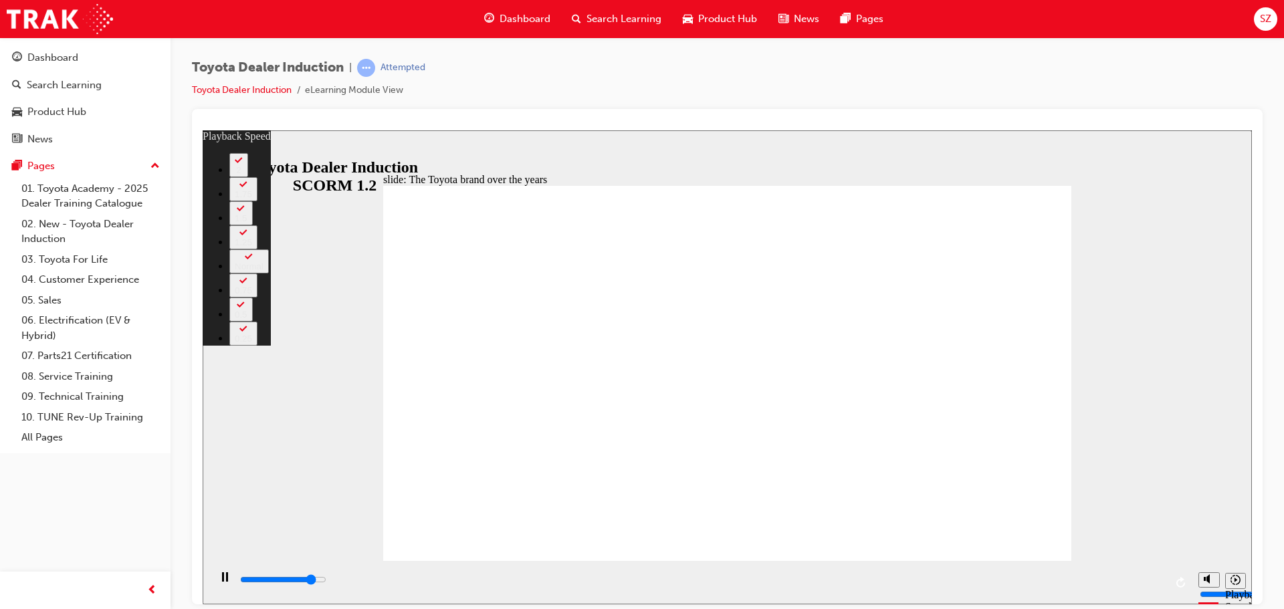
type input "7300"
type input "4"
type input "7500"
type input "4"
type input "7800"
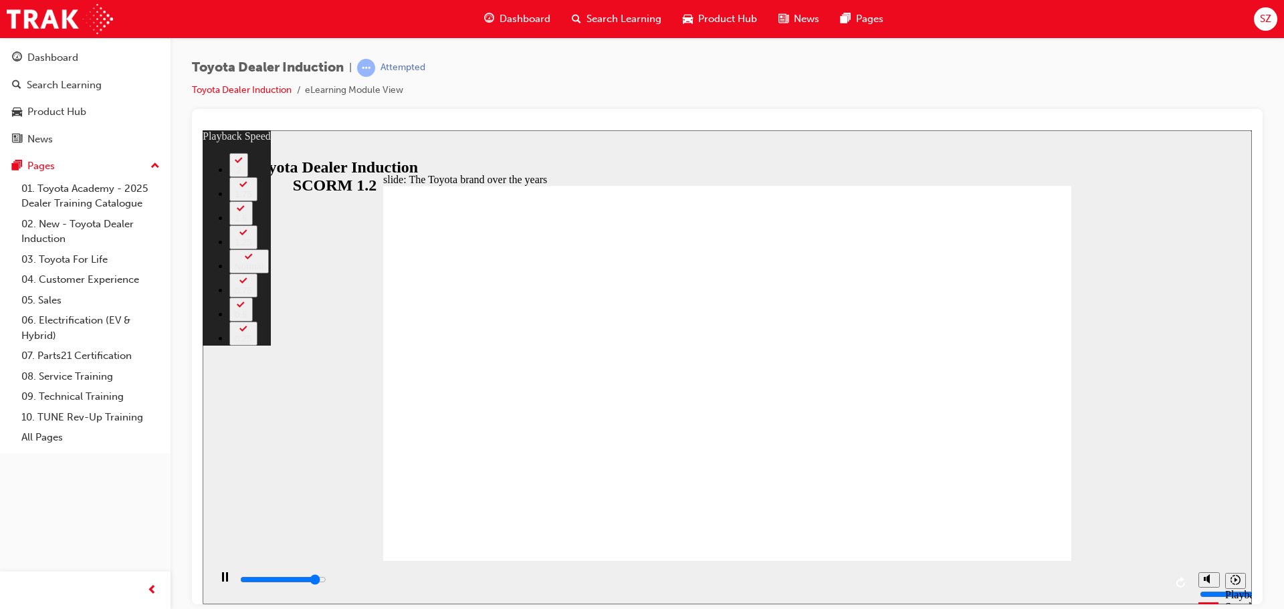
type input "5"
type input "8000"
type input "5"
type input "8300"
type input "5"
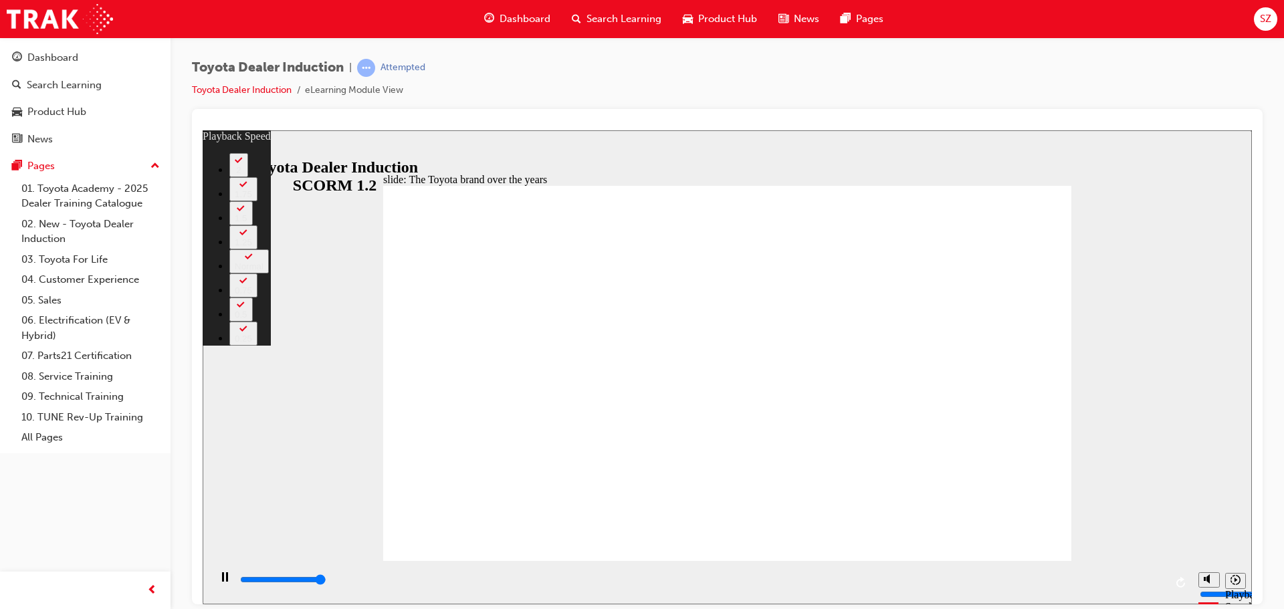
type input "8400"
type input "165"
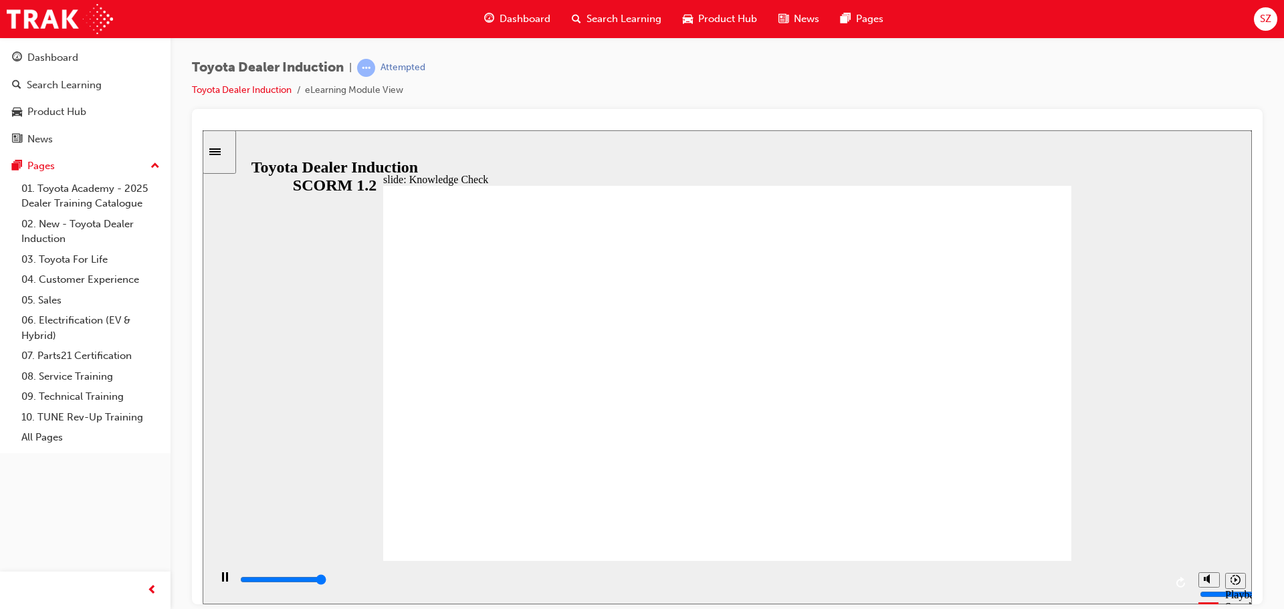
type input "5000"
radio input "true"
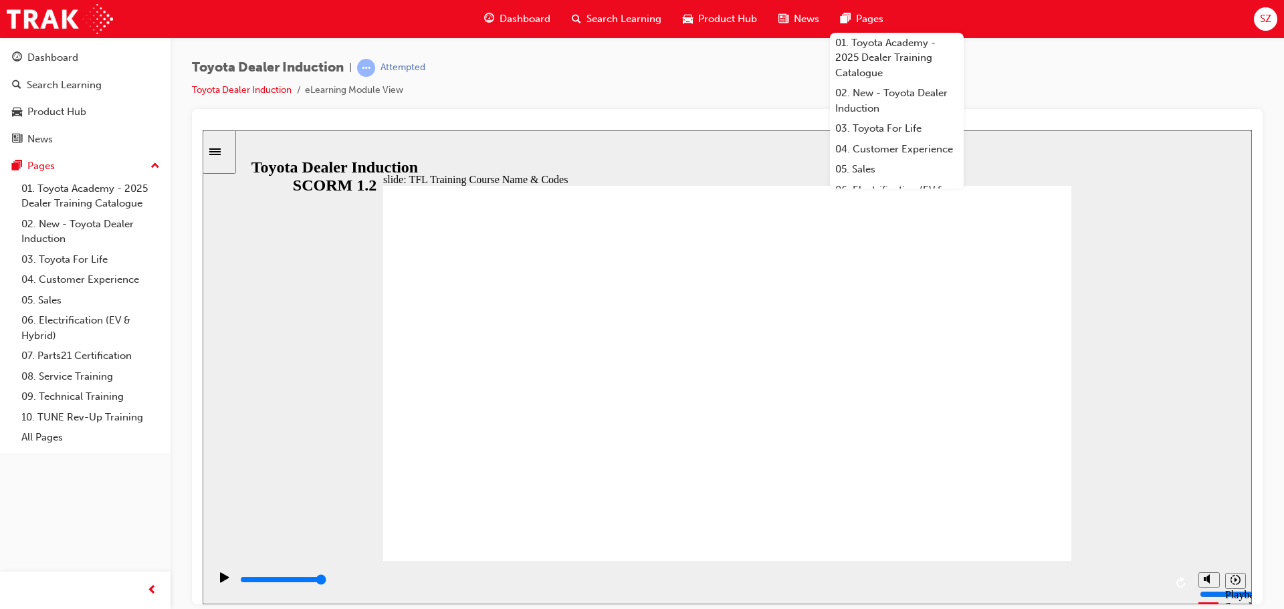
drag, startPoint x: 1002, startPoint y: 514, endPoint x: 1001, endPoint y: 521, distance: 6.8
type input "10800"
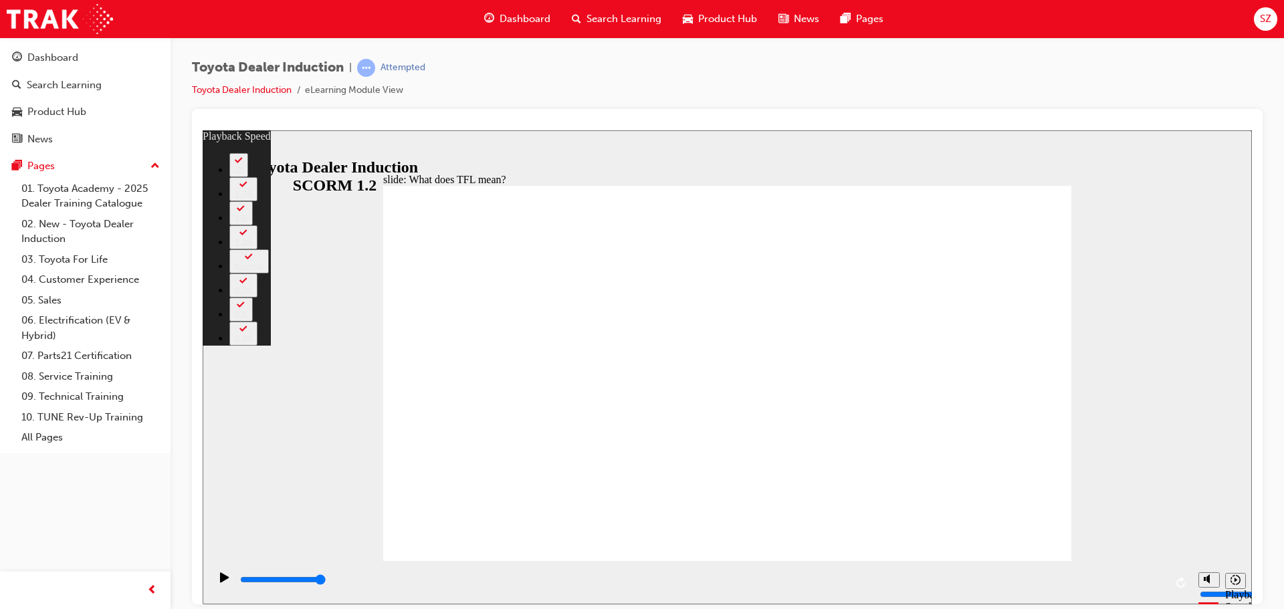
type input "139"
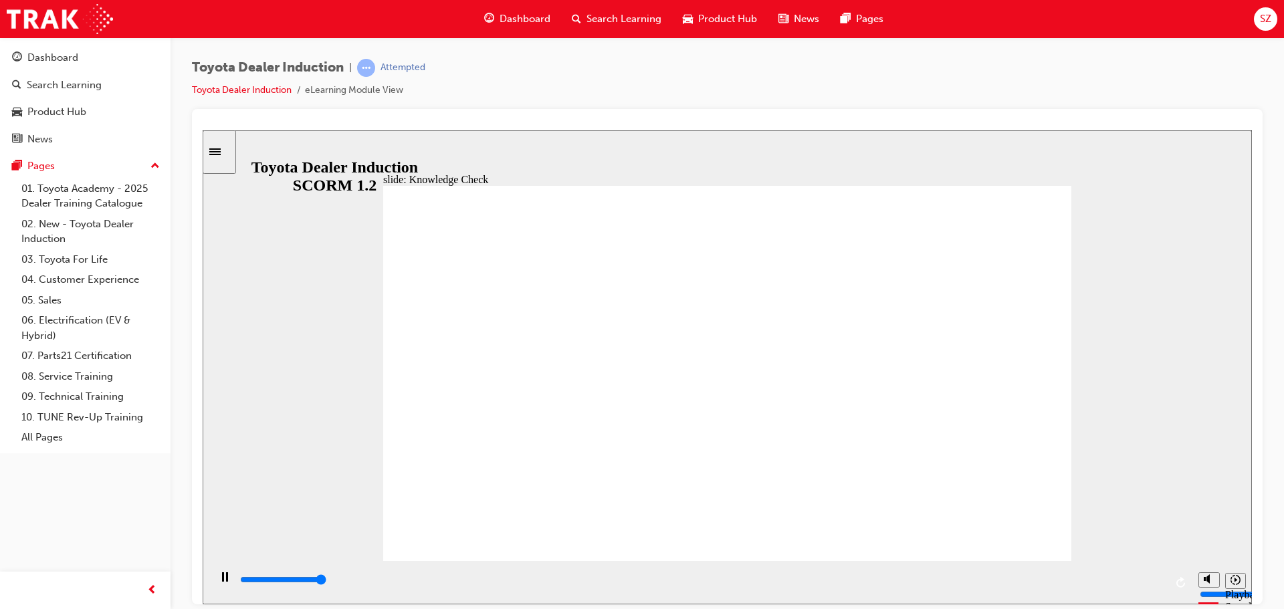
type input "5000"
radio input "true"
drag, startPoint x: 1010, startPoint y: 185, endPoint x: 1013, endPoint y: 191, distance: 7.2
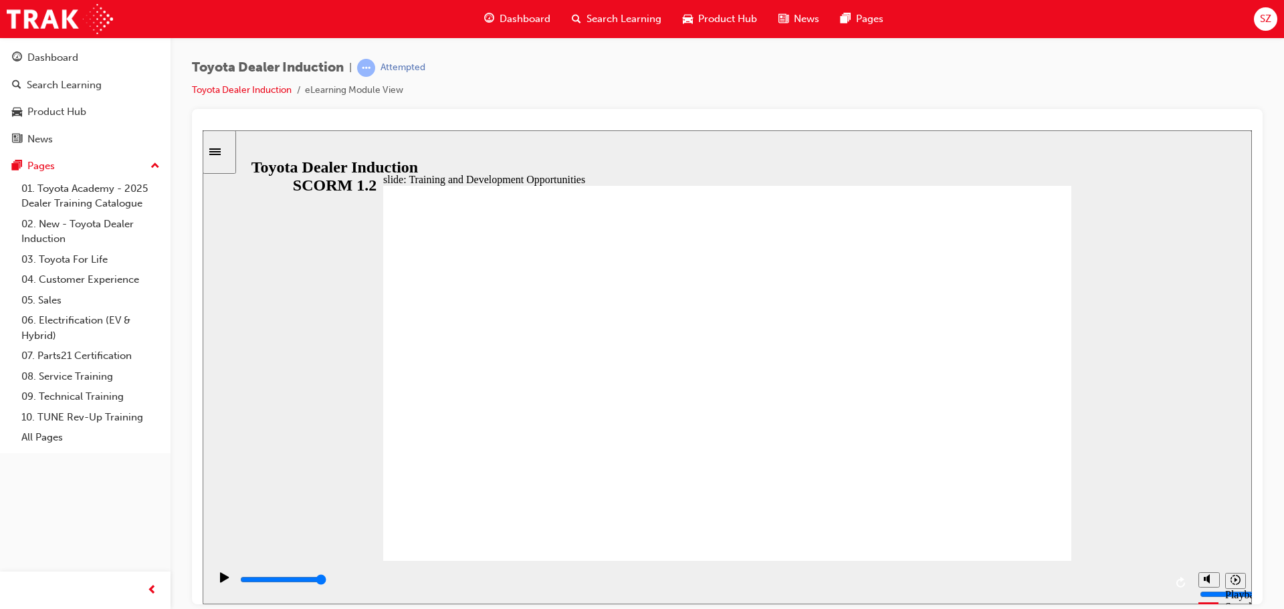
type input "2100"
radio input "true"
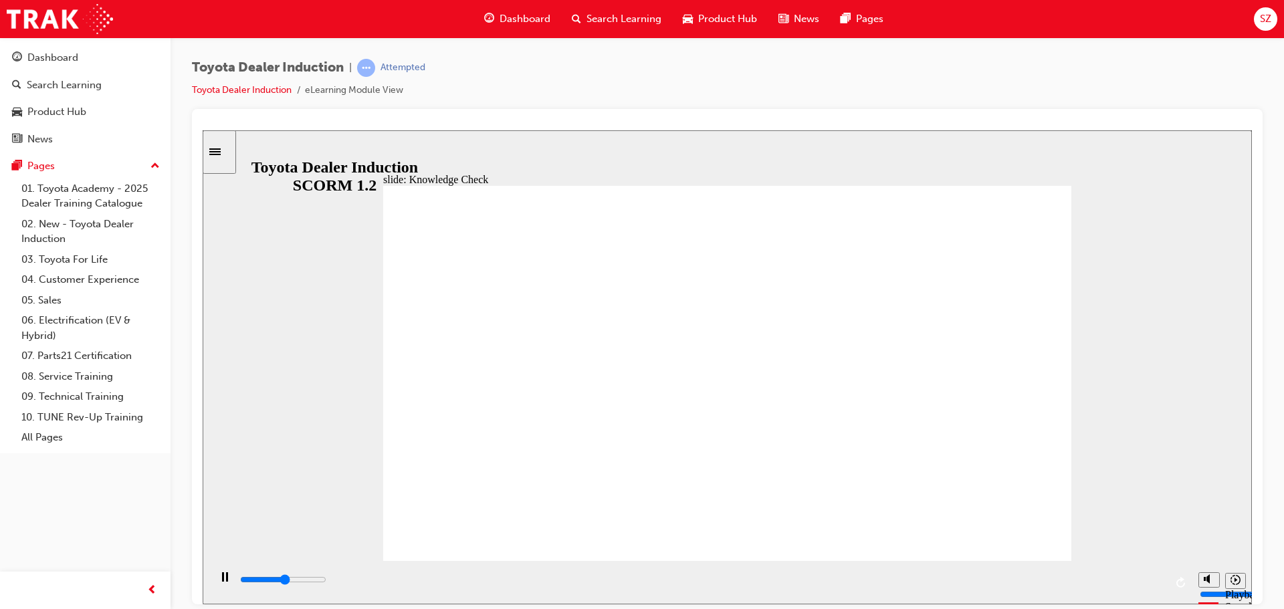
drag, startPoint x: 1007, startPoint y: 514, endPoint x: 1008, endPoint y: 525, distance: 11.4
drag, startPoint x: 983, startPoint y: 523, endPoint x: 991, endPoint y: 523, distance: 8.1
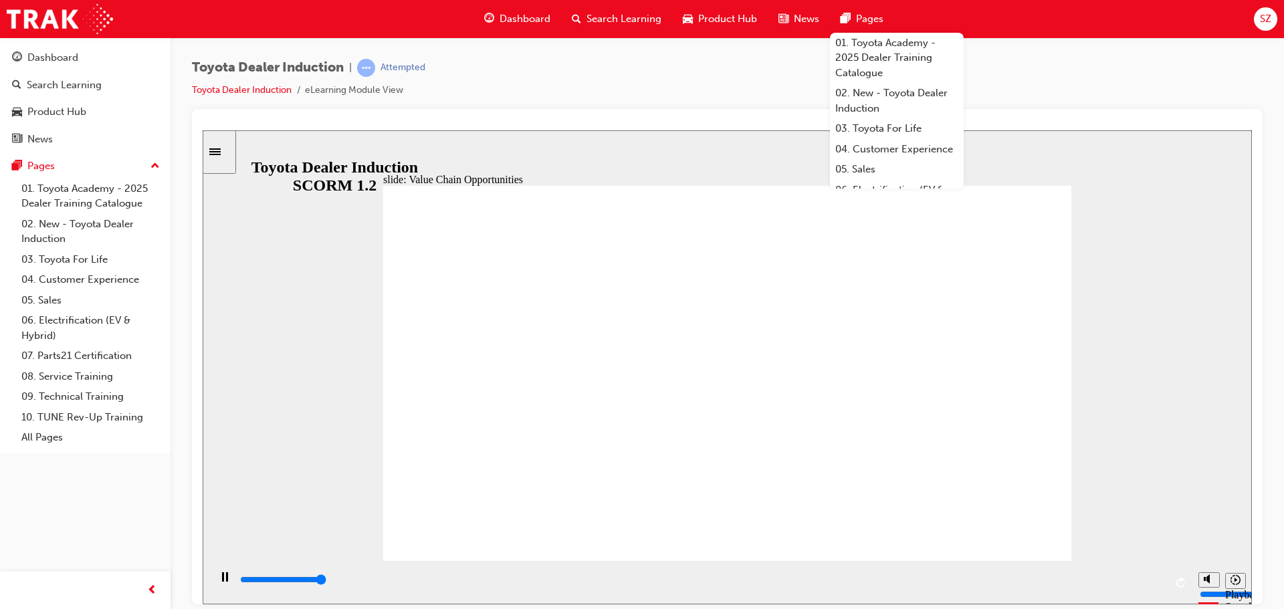
type input "11300"
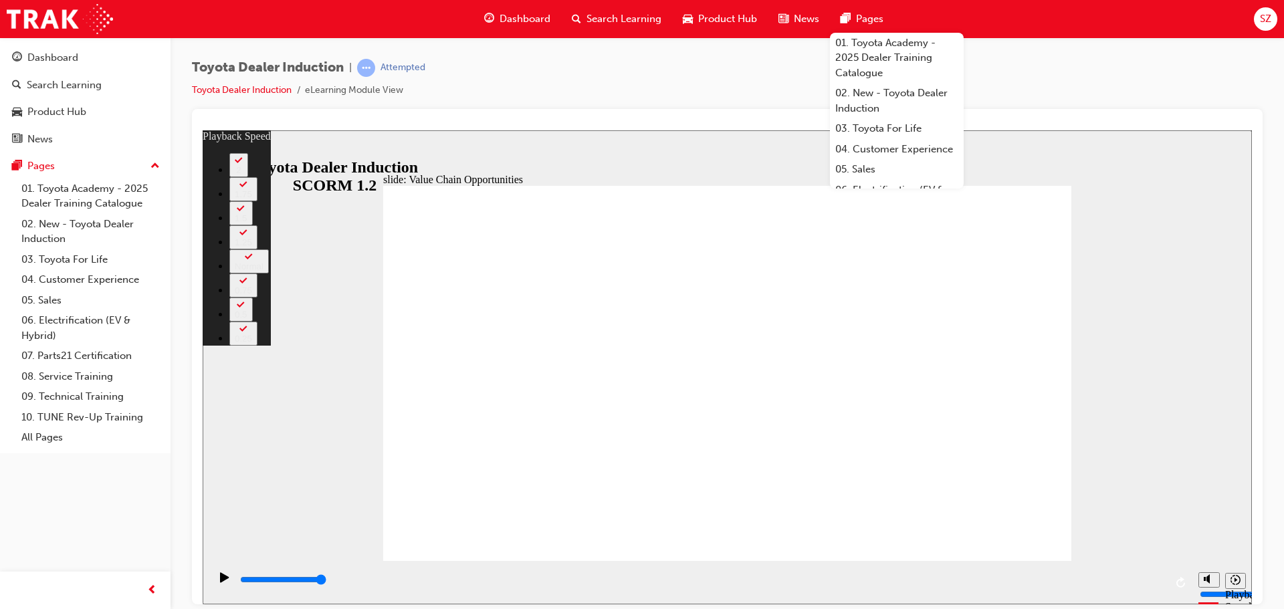
type input "64"
click at [271, 368] on div "0:09 / 0:11" at bounding box center [237, 362] width 68 height 12
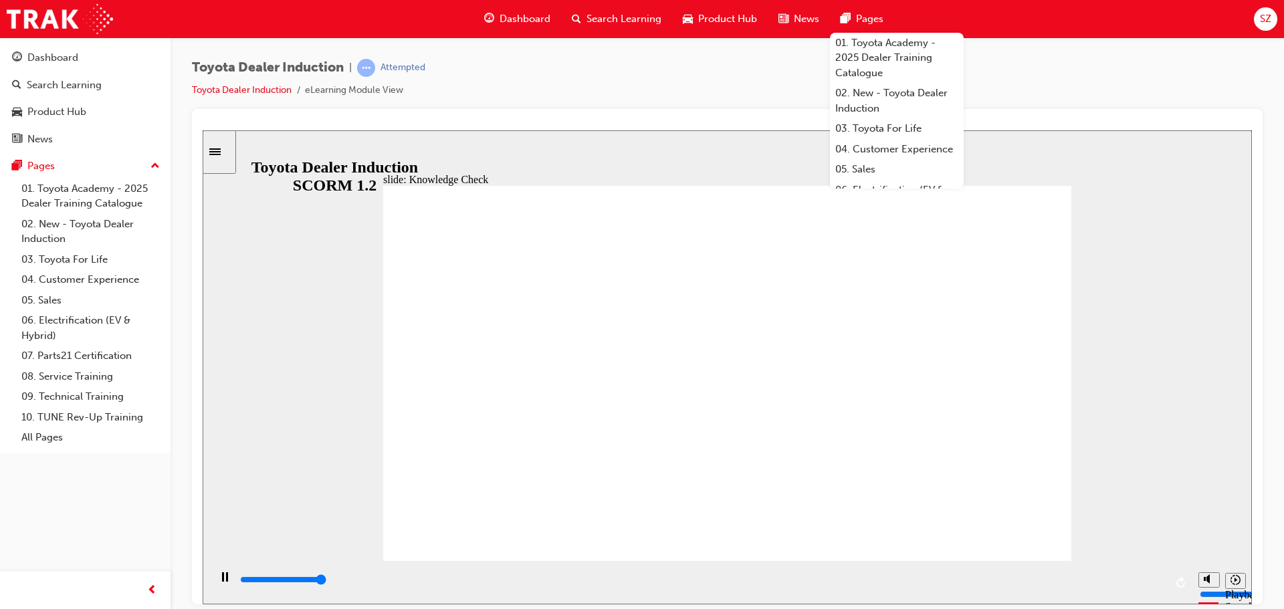
type input "5000"
radio input "true"
type input "3600"
radio input "true"
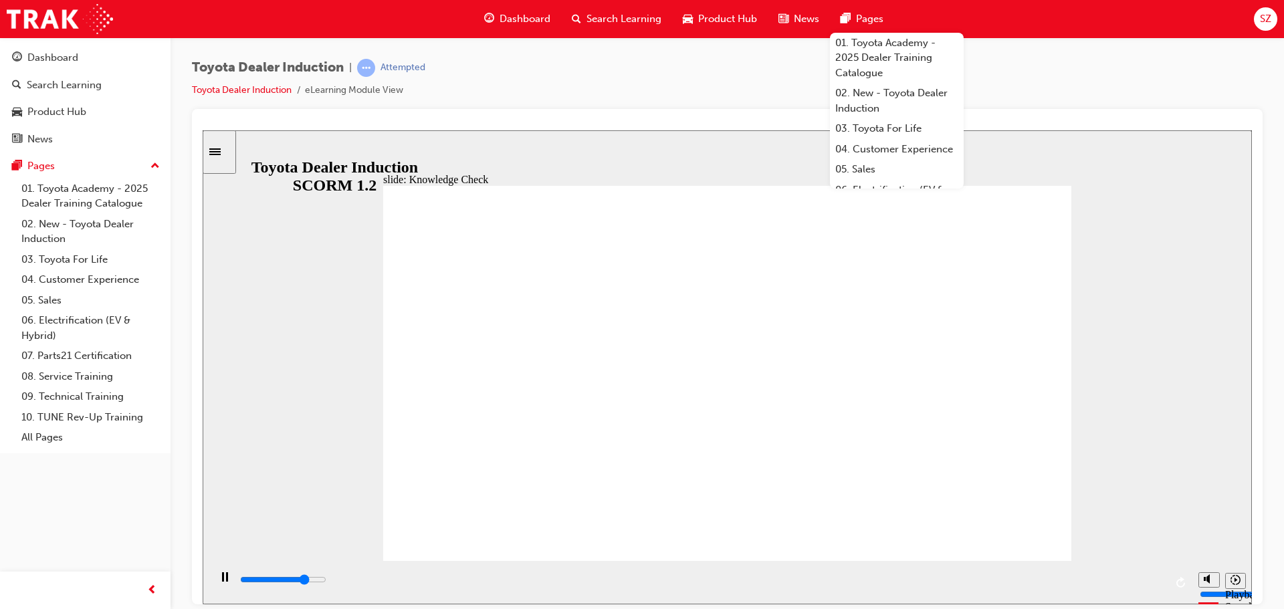
type input "3900"
radio input "false"
radio input "true"
type input "4300"
radio input "false"
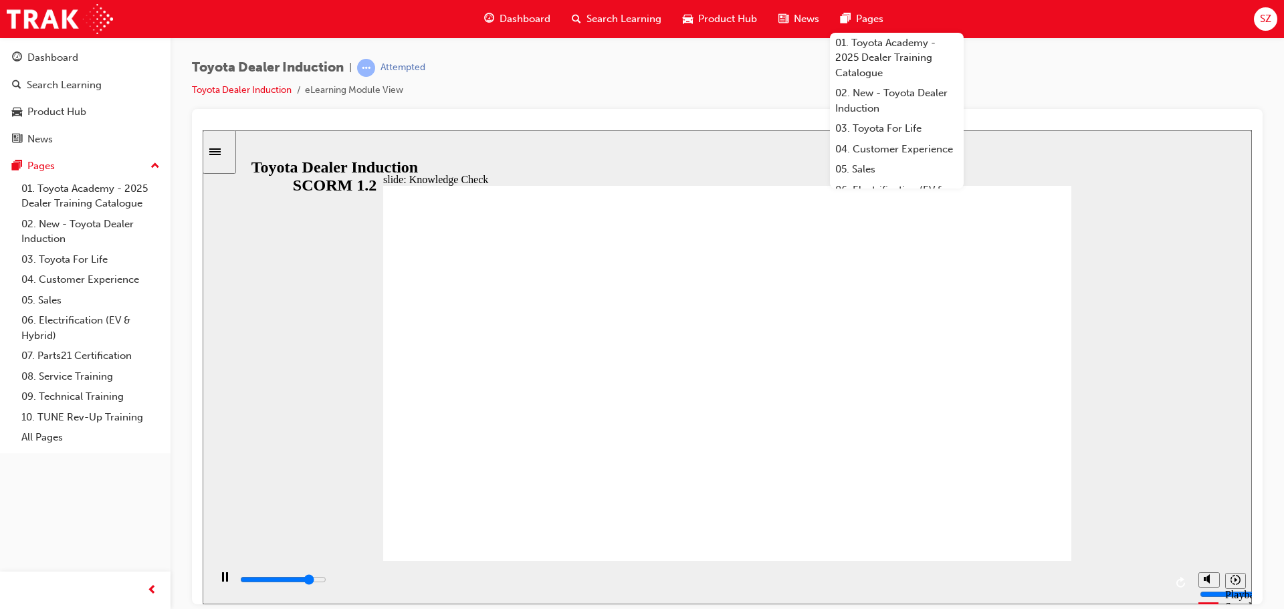
radio input "true"
type input "5000"
radio input "true"
radio input "false"
radio input "true"
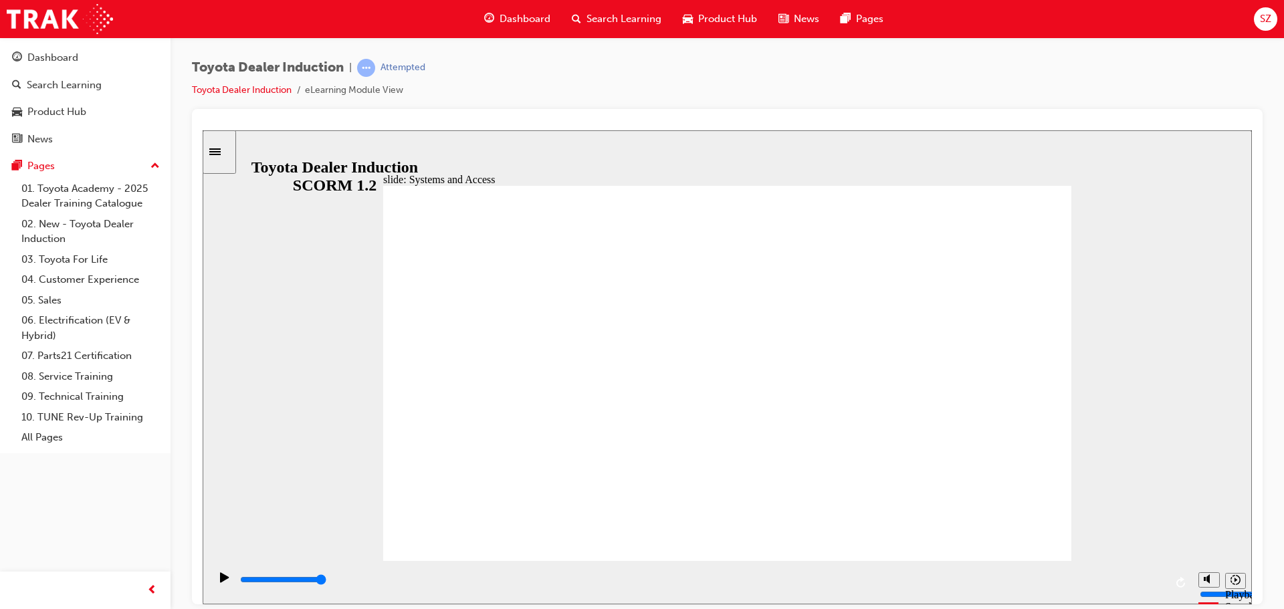
drag, startPoint x: 1048, startPoint y: 186, endPoint x: 1017, endPoint y: 202, distance: 35.3
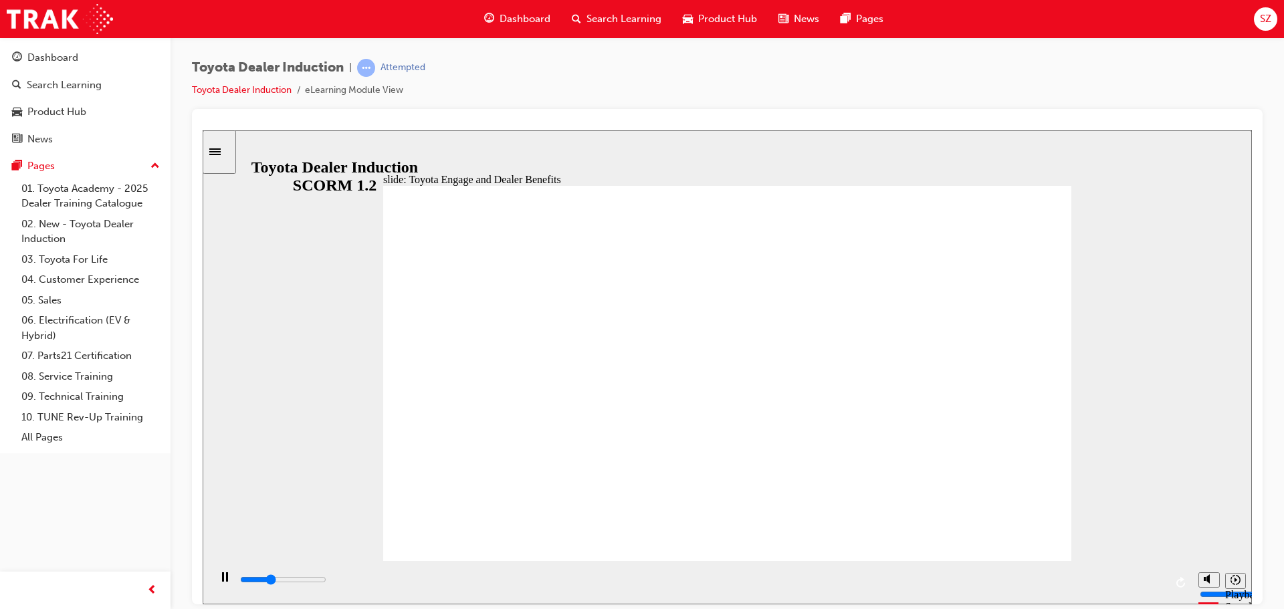
type input "8400"
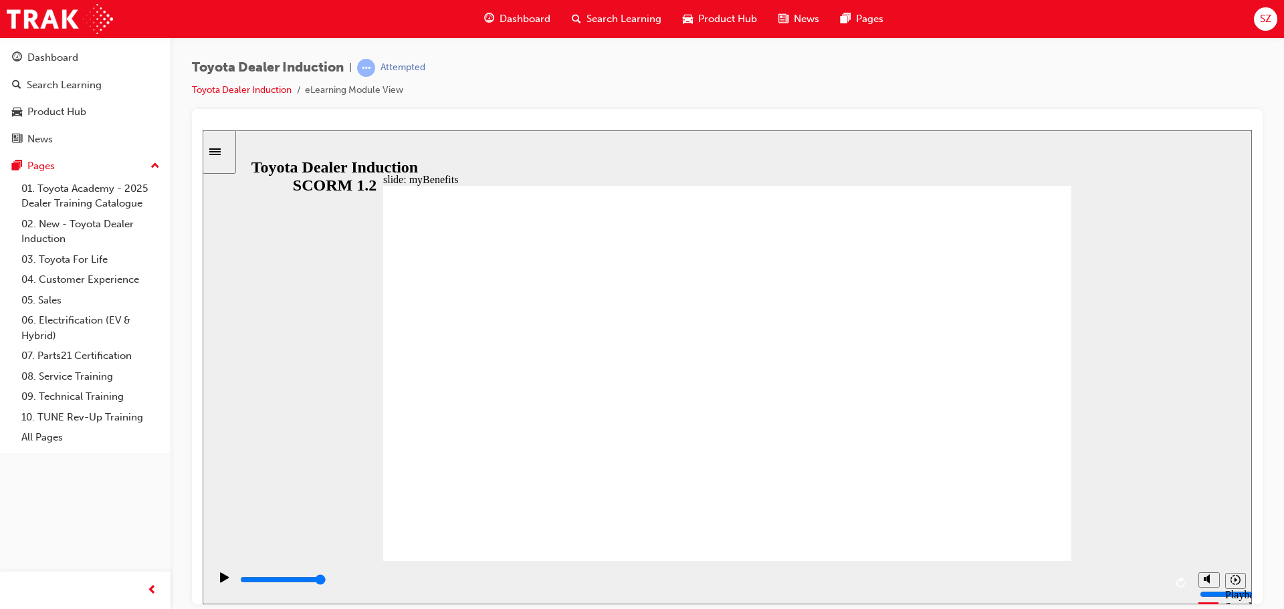
drag, startPoint x: 727, startPoint y: 314, endPoint x: 741, endPoint y: 312, distance: 14.2
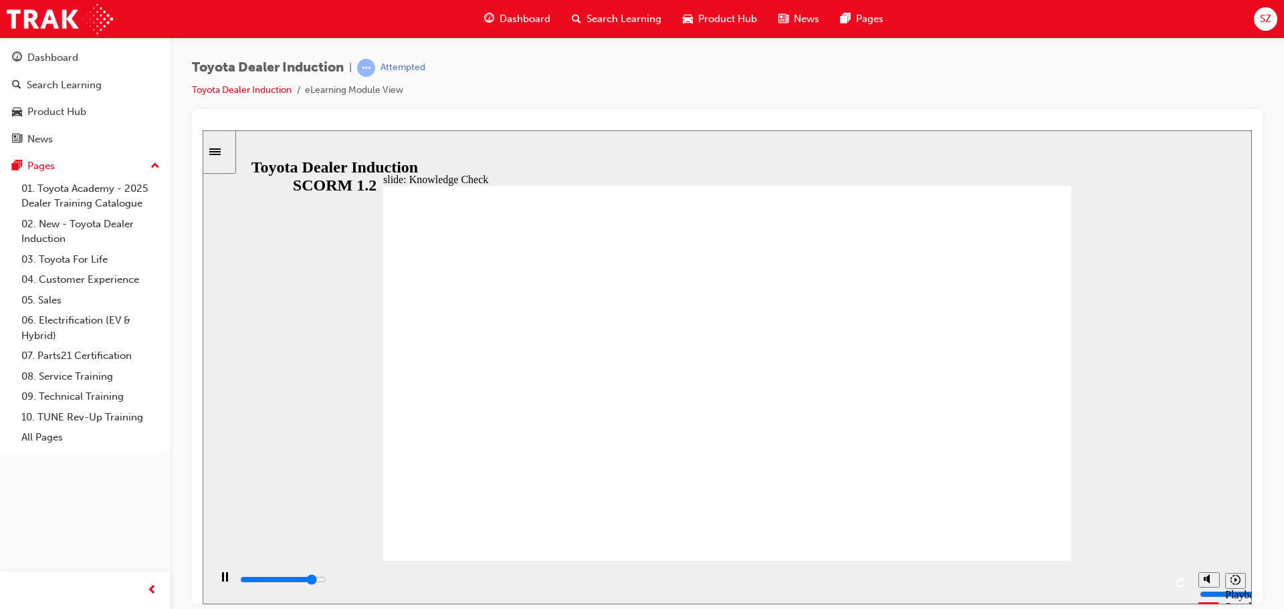
type input "4400"
type input "t"
type input "4800"
type input "to"
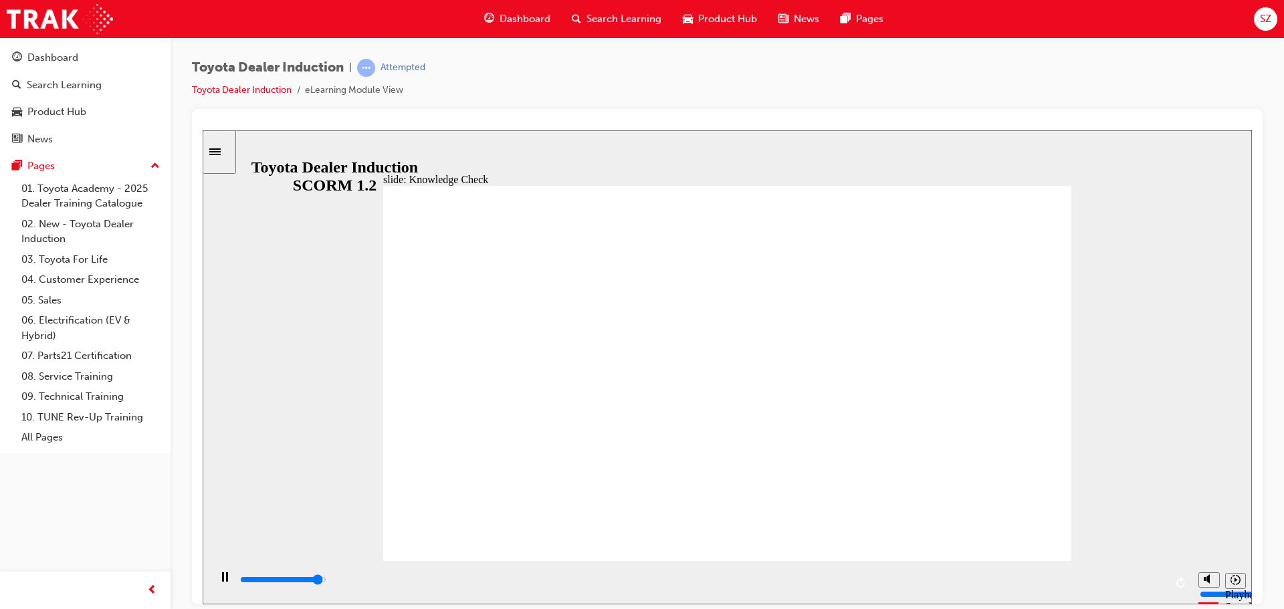
type input "to"
type input "5000"
type input "toy"
type input "toyo"
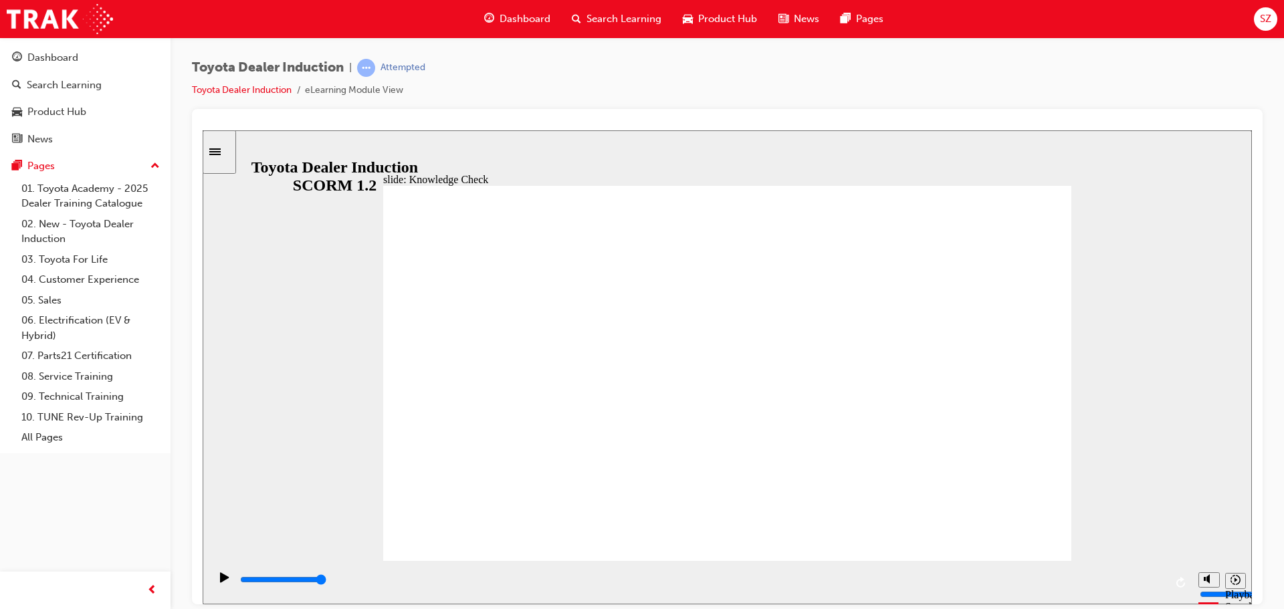
type input "toyo"
type input "toyot"
type input "toyota"
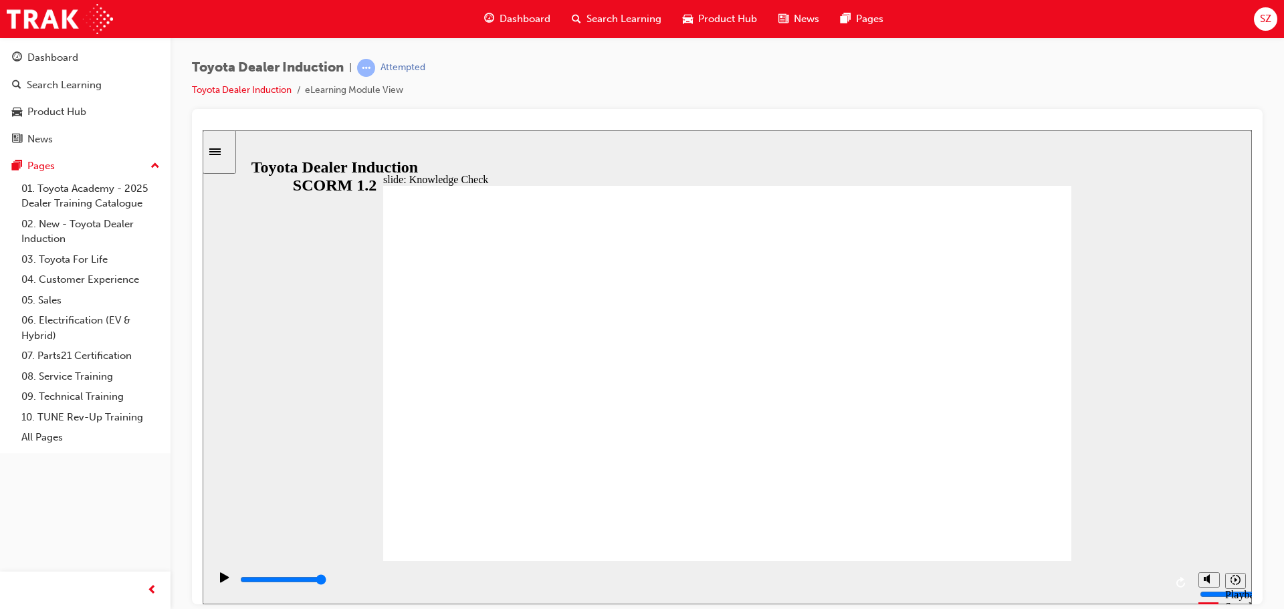
type input "toyota"
drag, startPoint x: 1025, startPoint y: 534, endPoint x: 1026, endPoint y: 523, distance: 10.7
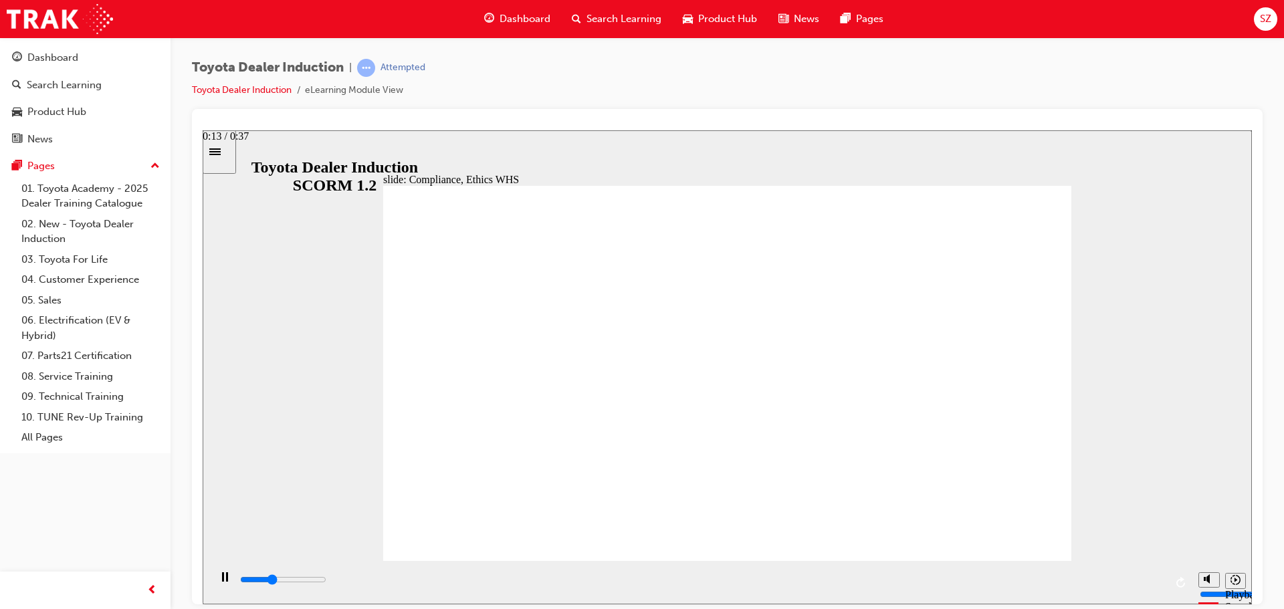
click at [570, 585] on div "playback controls" at bounding box center [702, 579] width 926 height 15
click at [746, 584] on div "playback controls" at bounding box center [702, 579] width 926 height 15
type input "8400"
checkbox input "true"
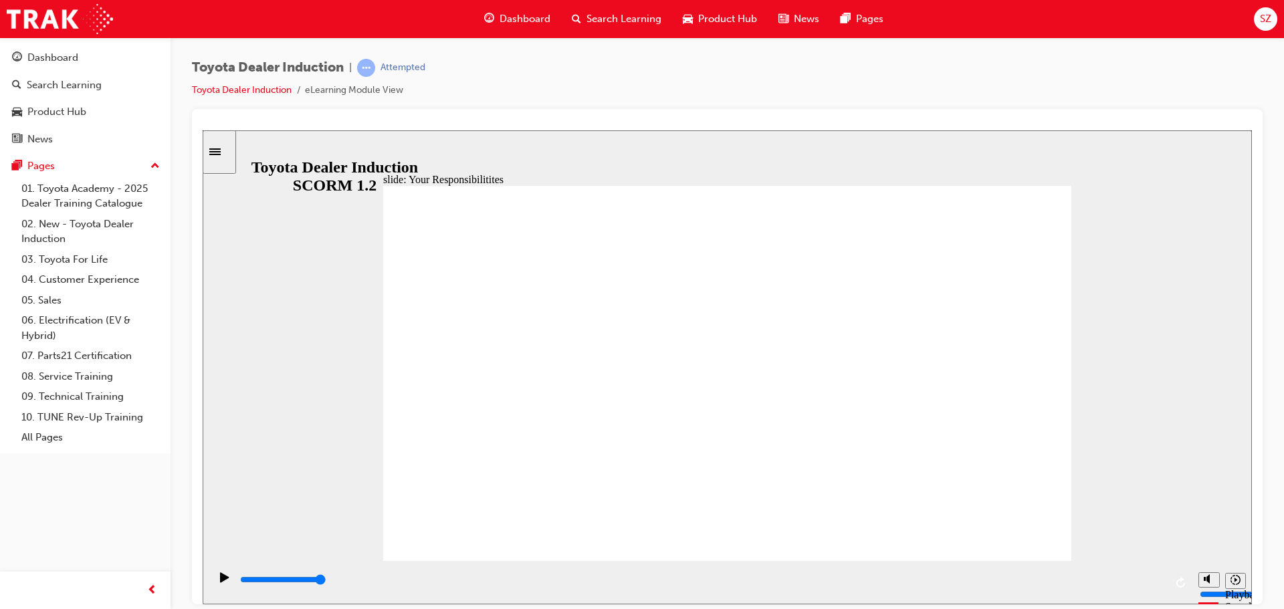
checkbox input "true"
drag, startPoint x: 455, startPoint y: 277, endPoint x: 439, endPoint y: 339, distance: 64.4
checkbox input "true"
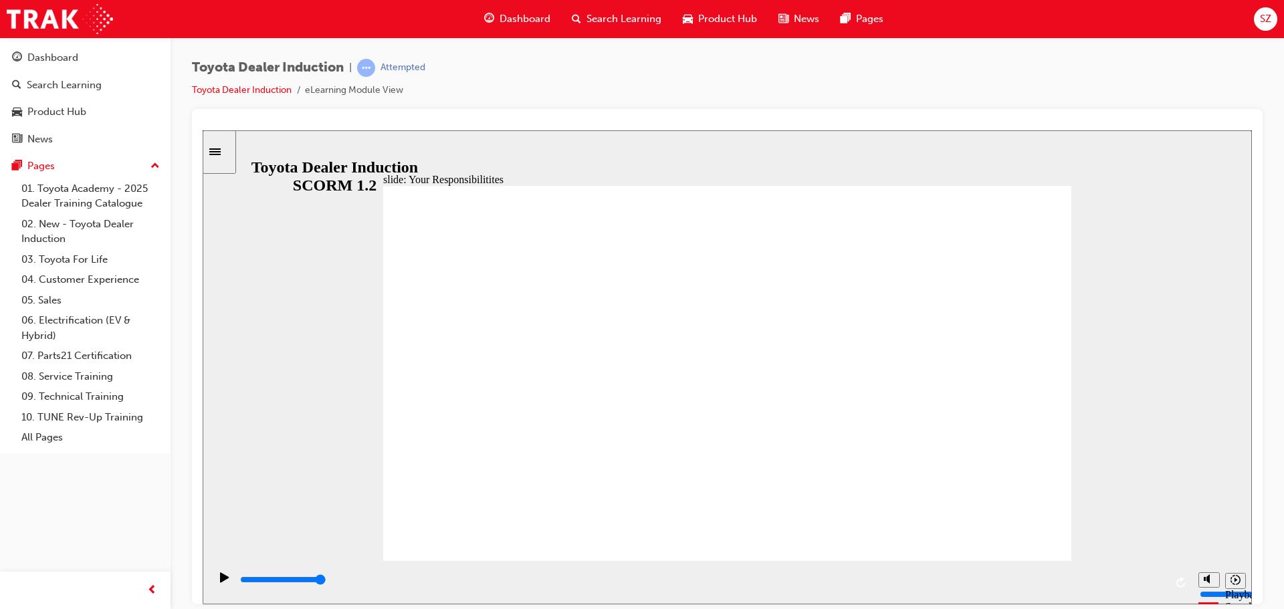
checkbox input "true"
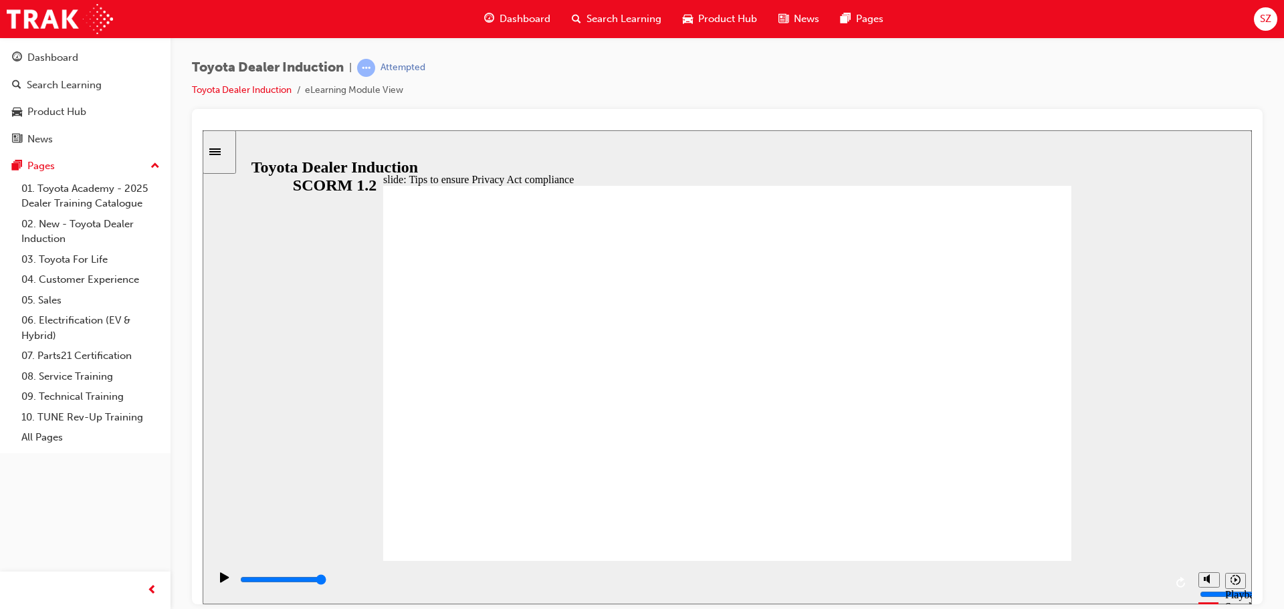
drag, startPoint x: 774, startPoint y: 437, endPoint x: 778, endPoint y: 468, distance: 30.9
drag, startPoint x: 779, startPoint y: 483, endPoint x: 791, endPoint y: 490, distance: 14.1
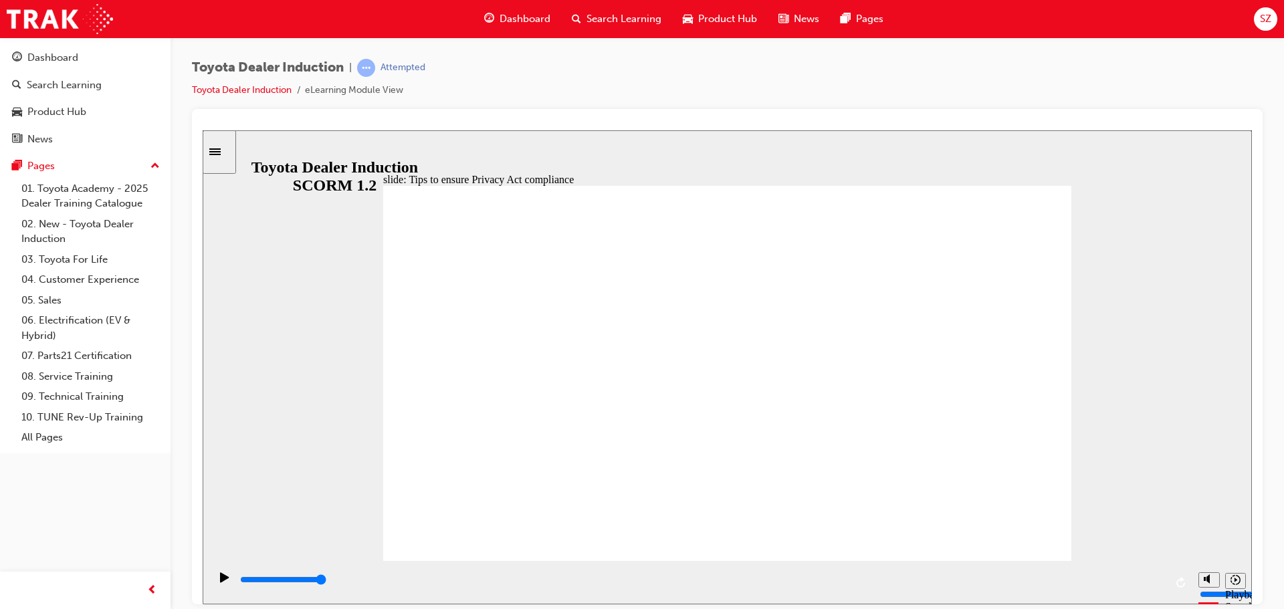
drag, startPoint x: 993, startPoint y: 511, endPoint x: 1002, endPoint y: 524, distance: 15.4
type input "2800"
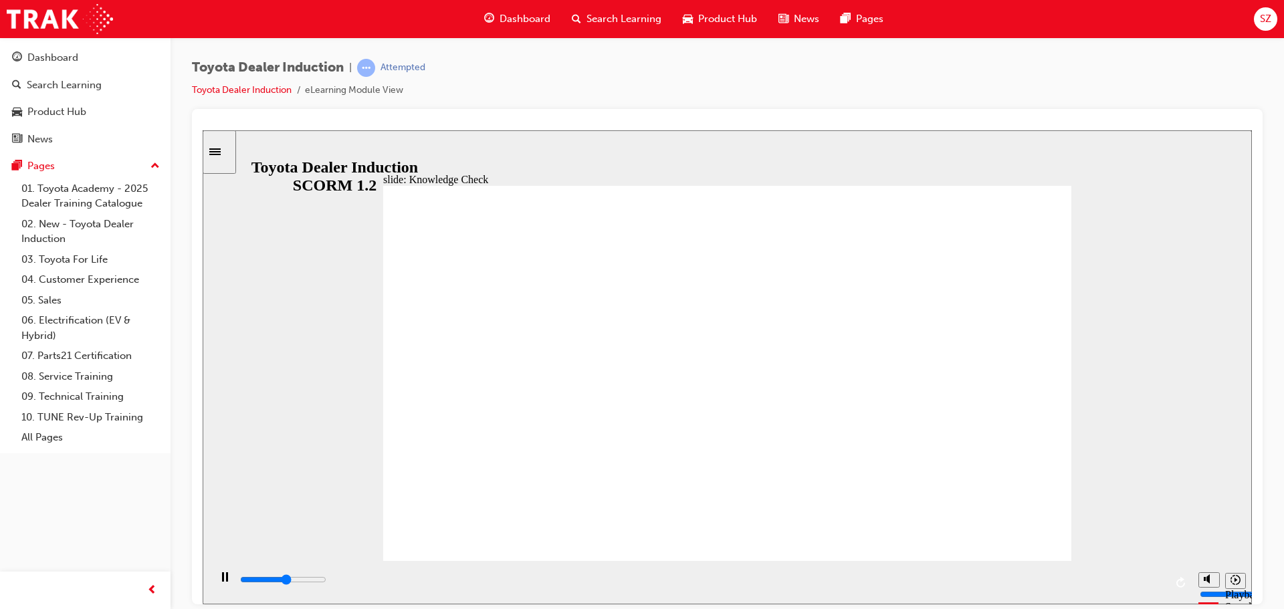
checkbox input "true"
drag, startPoint x: 638, startPoint y: 355, endPoint x: 637, endPoint y: 370, distance: 14.7
type input "3100"
checkbox input "true"
type input "3400"
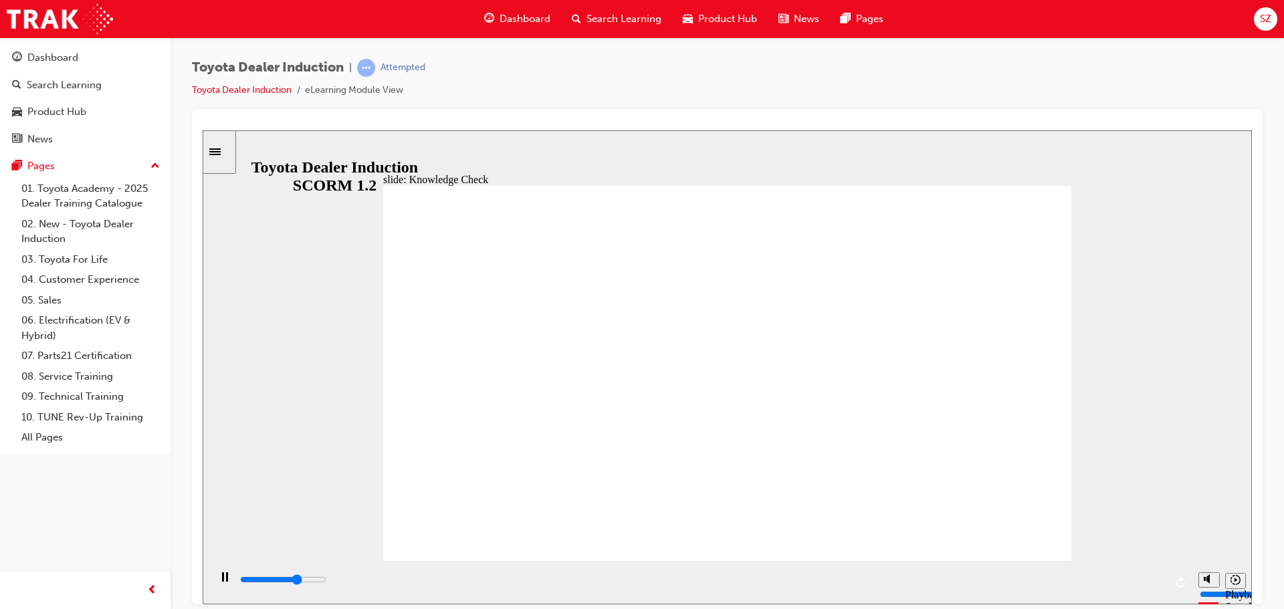
checkbox input "true"
type input "3900"
checkbox input "true"
type input "4300"
checkbox input "true"
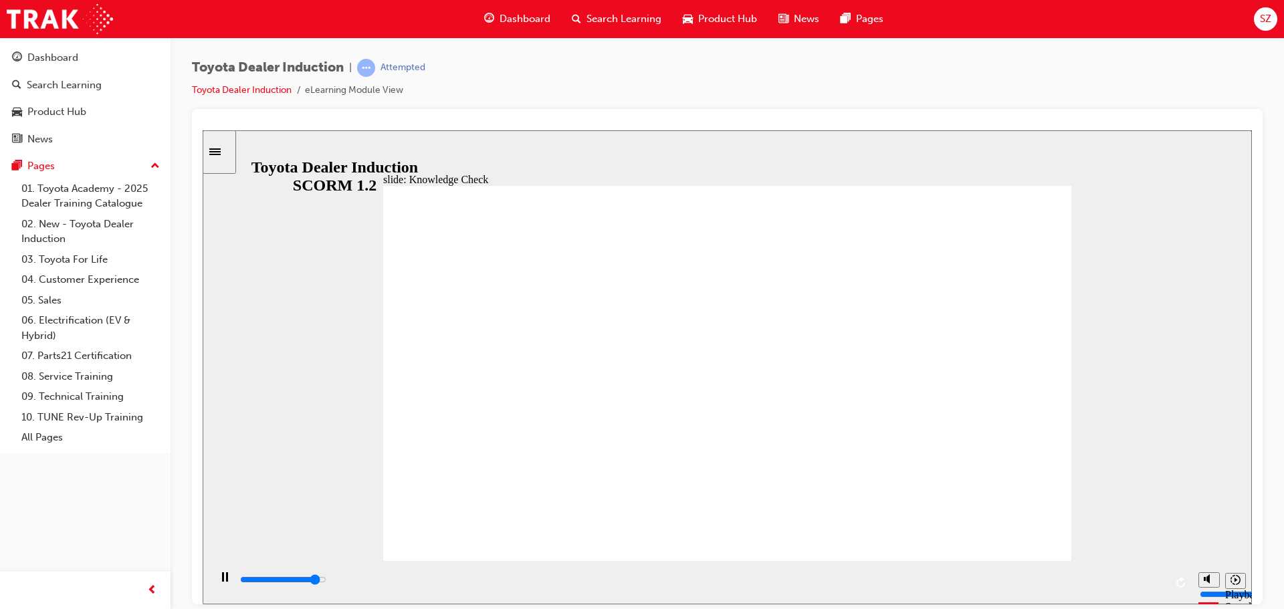
type input "4600"
checkbox input "true"
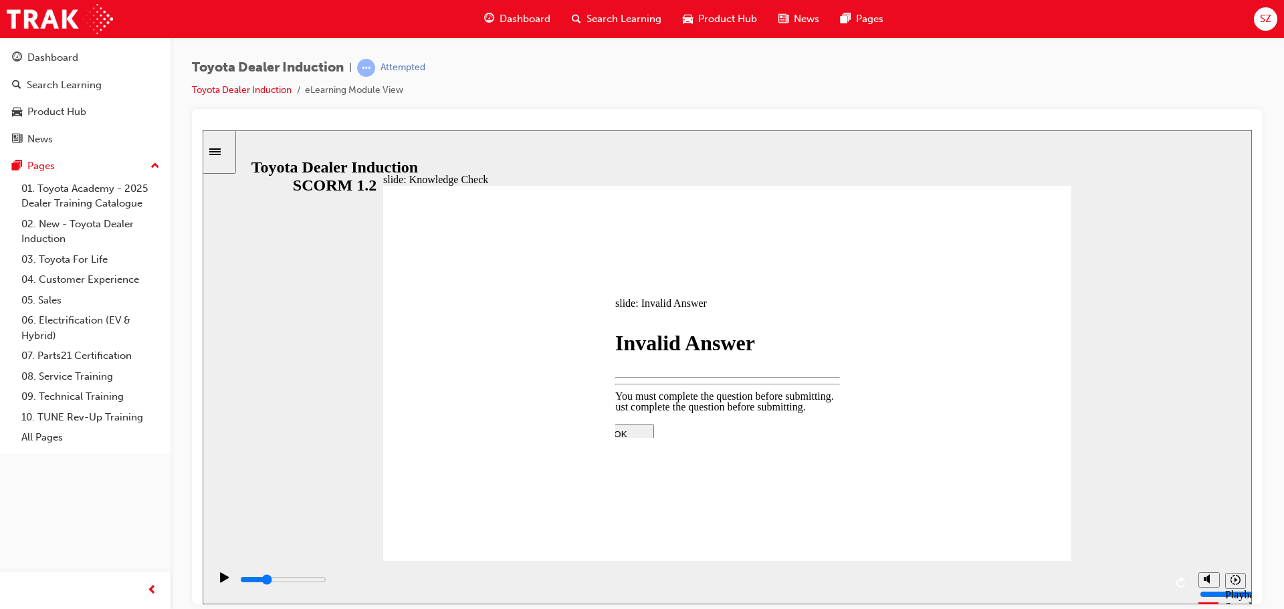
type input "1500"
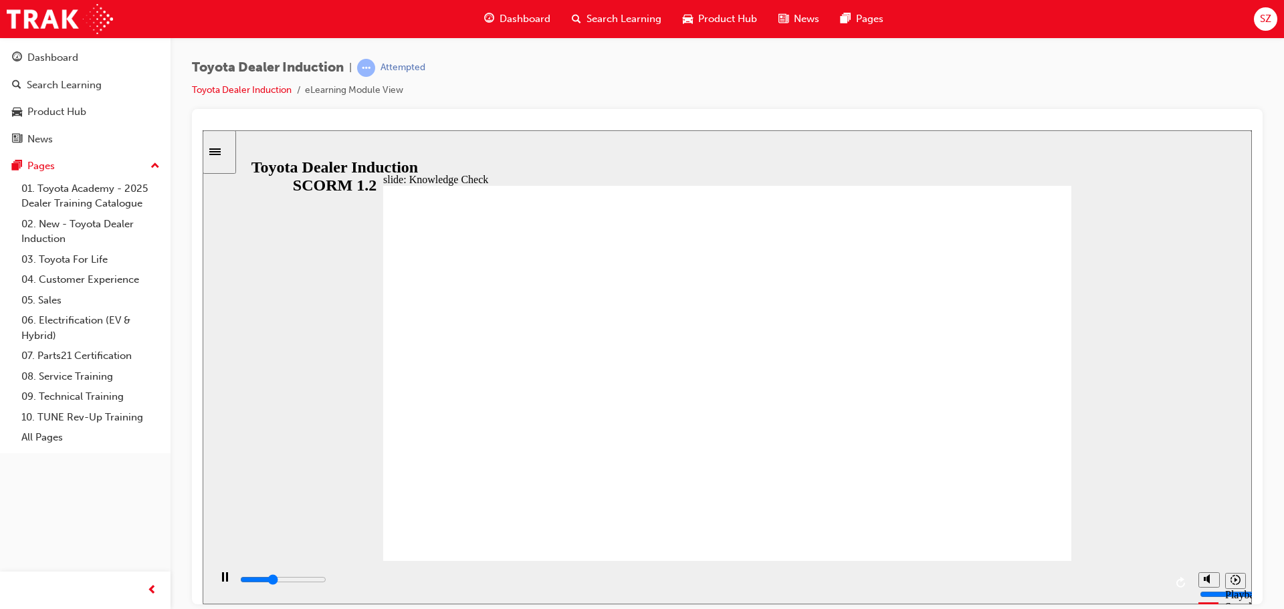
type input "1800"
radio input "true"
type input "5000"
checkbox input "true"
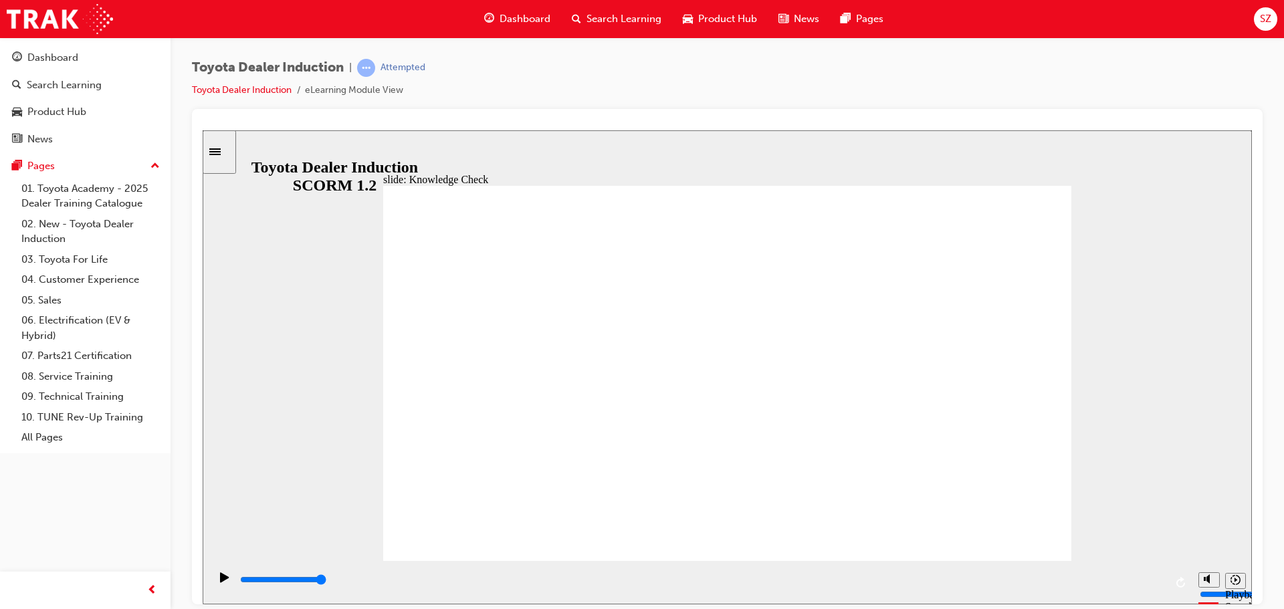
checkbox input "true"
checkbox input "false"
type input "5000"
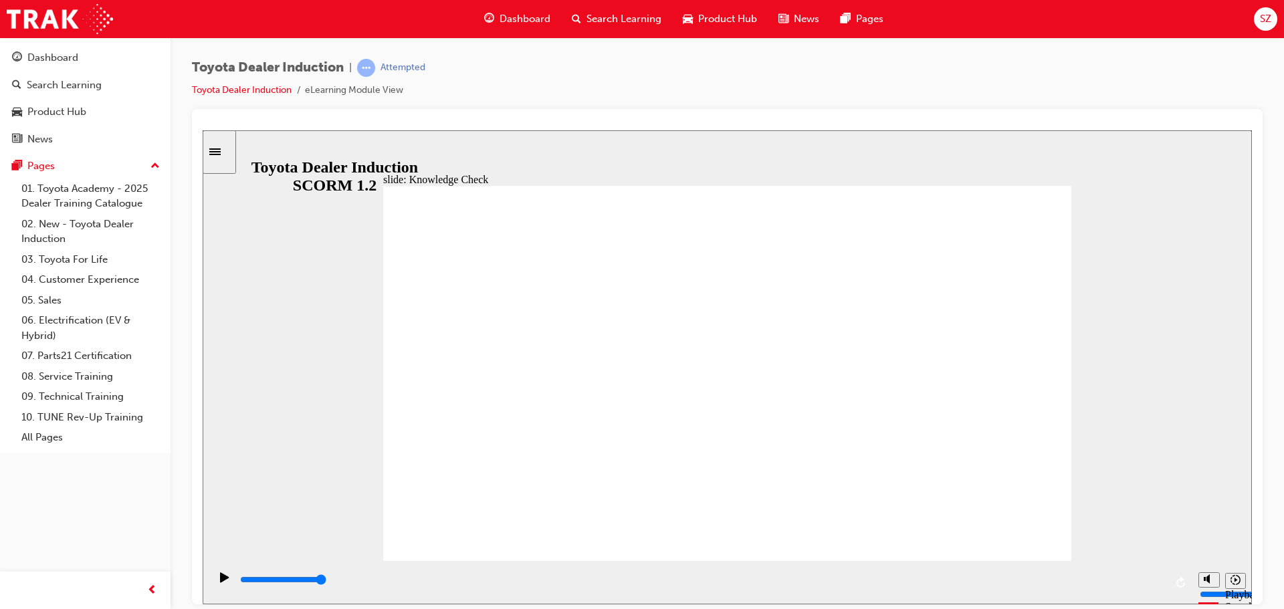
checkbox input "true"
type input "9900"
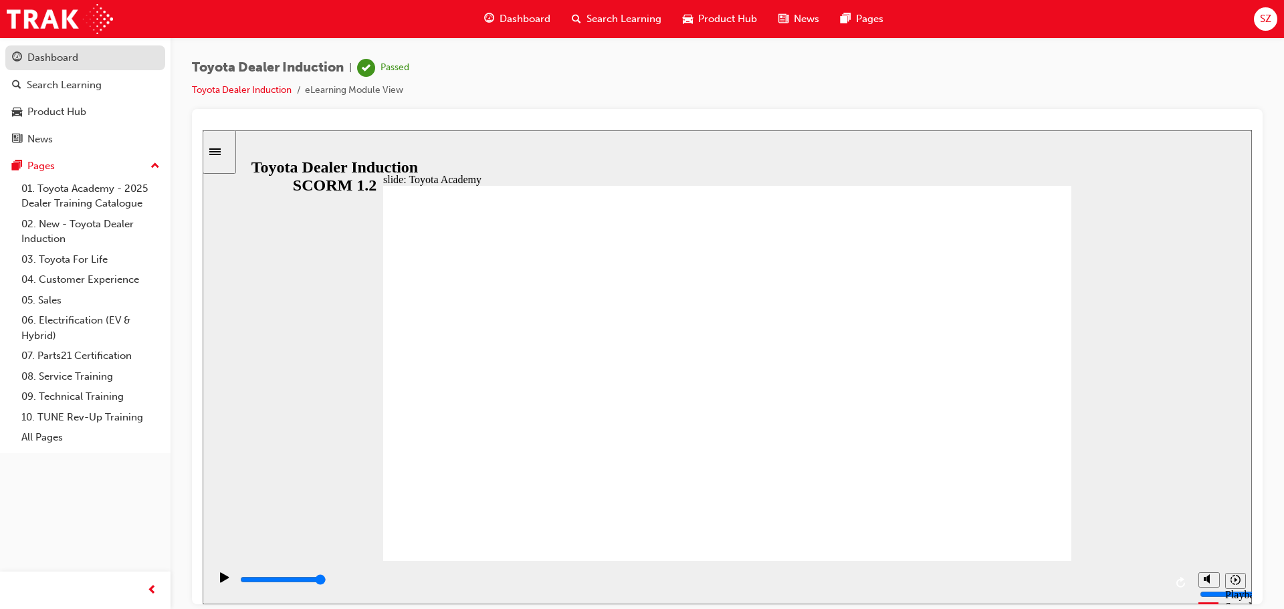
click at [82, 55] on div "Dashboard" at bounding box center [85, 57] width 146 height 17
